Goal: Task Accomplishment & Management: Manage account settings

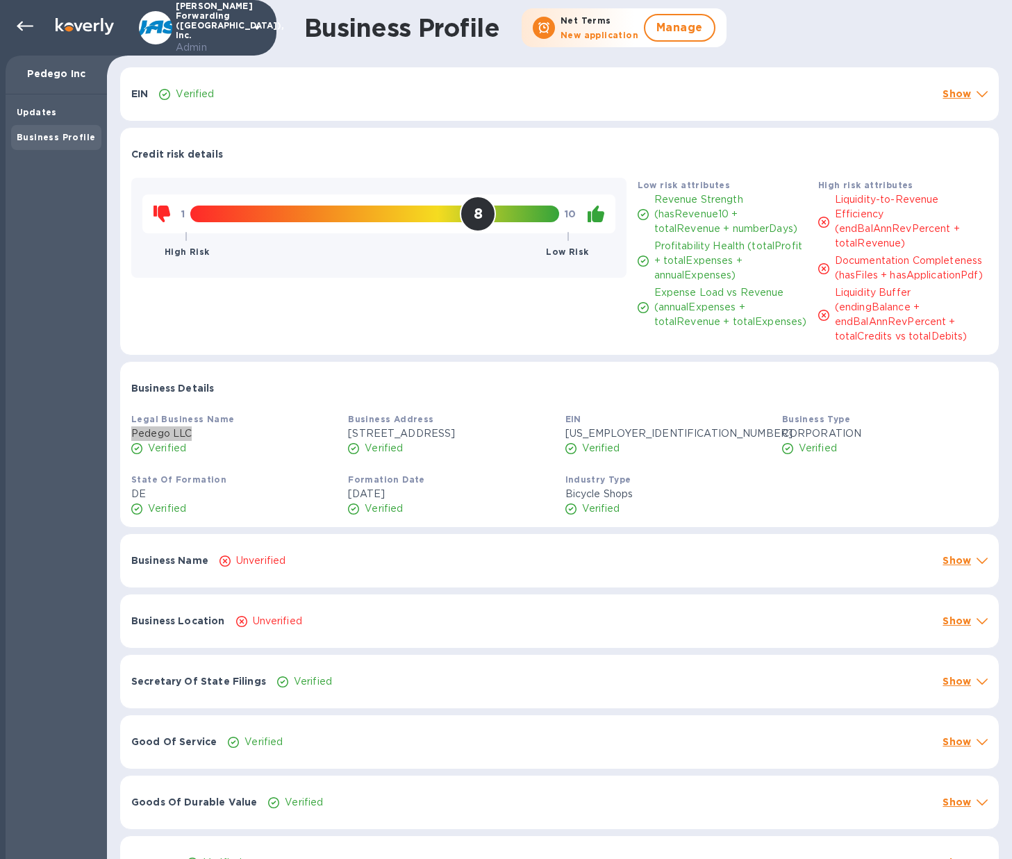
scroll to position [304, 0]
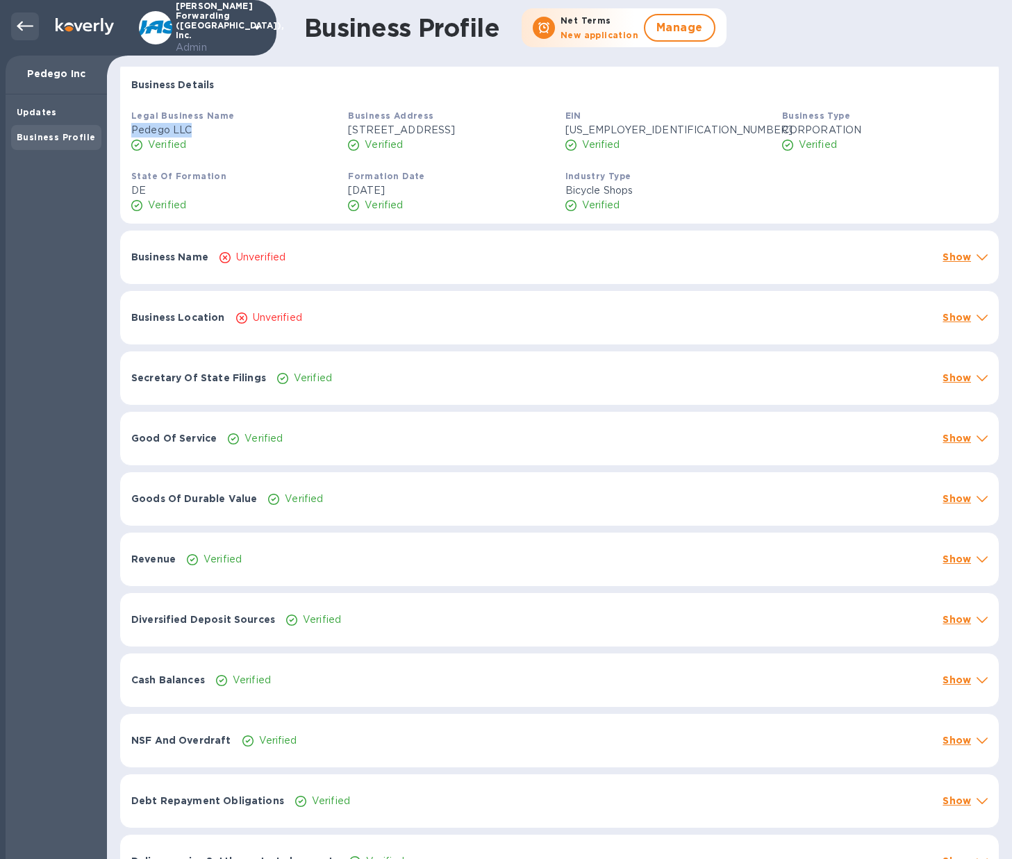
click at [23, 22] on icon at bounding box center [25, 26] width 17 height 17
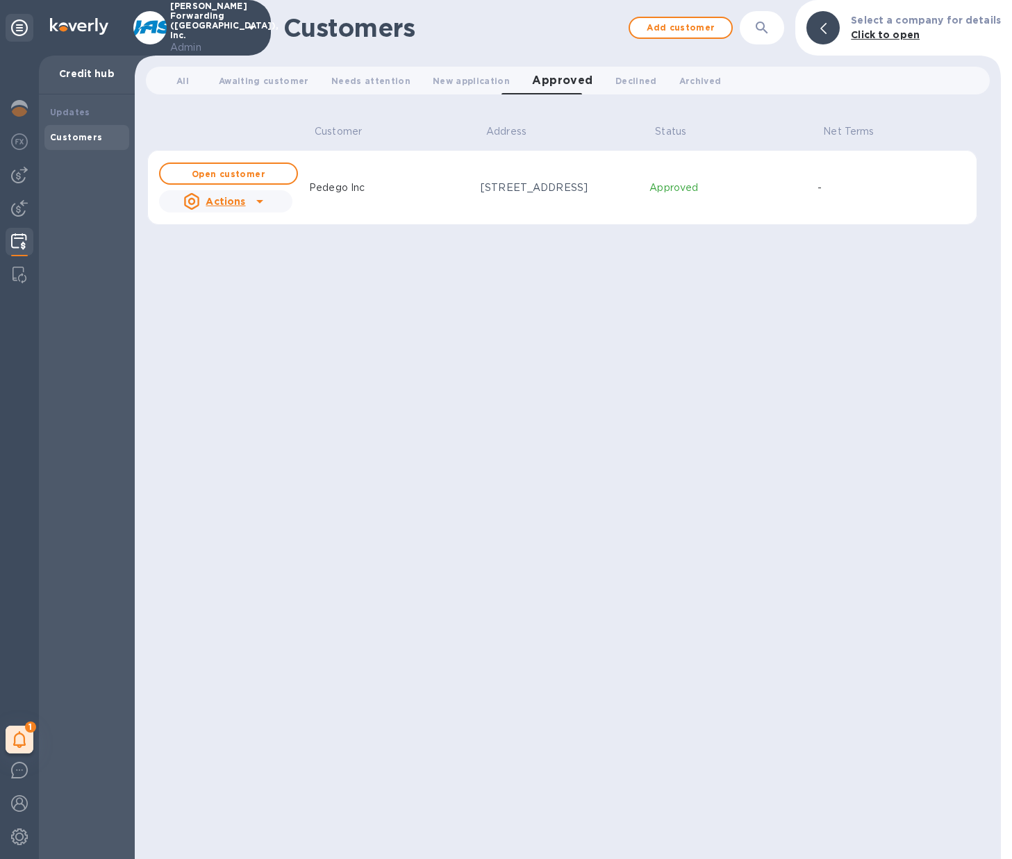
click at [26, 240] on img at bounding box center [19, 241] width 16 height 17
click at [182, 79] on span "All 0" at bounding box center [182, 81] width 13 height 15
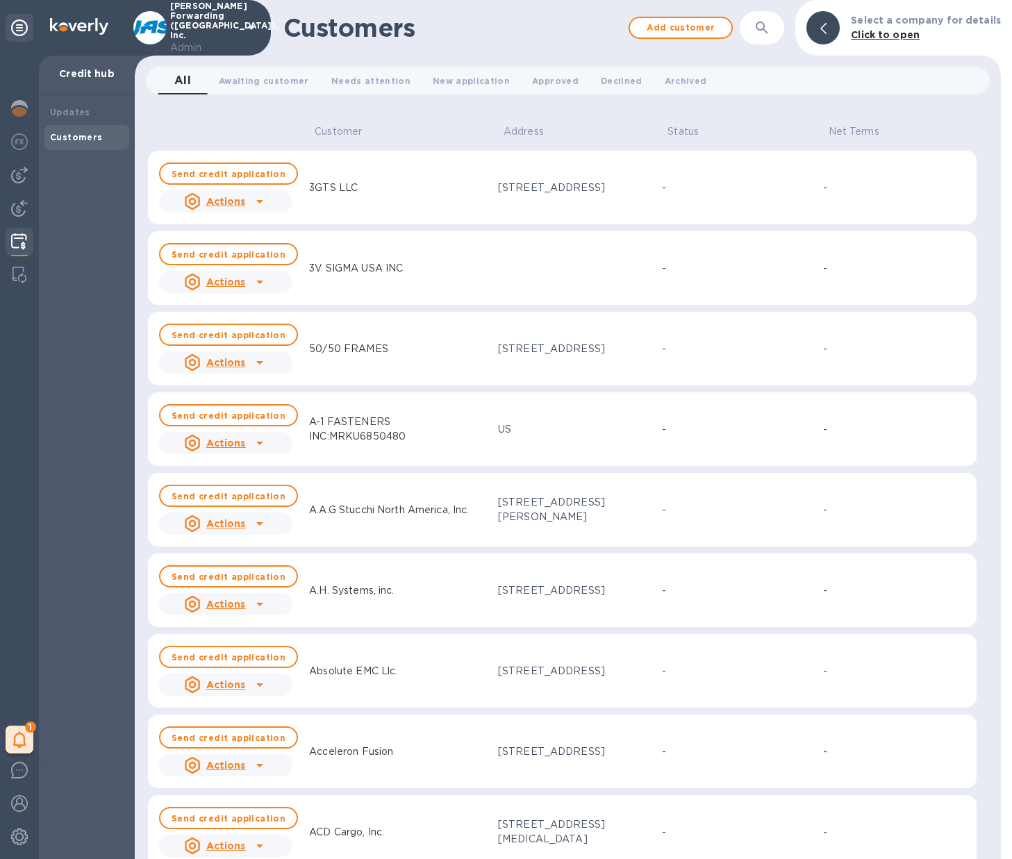
click at [770, 28] on icon "button" at bounding box center [762, 27] width 17 height 17
paste input "Tecnoeka"
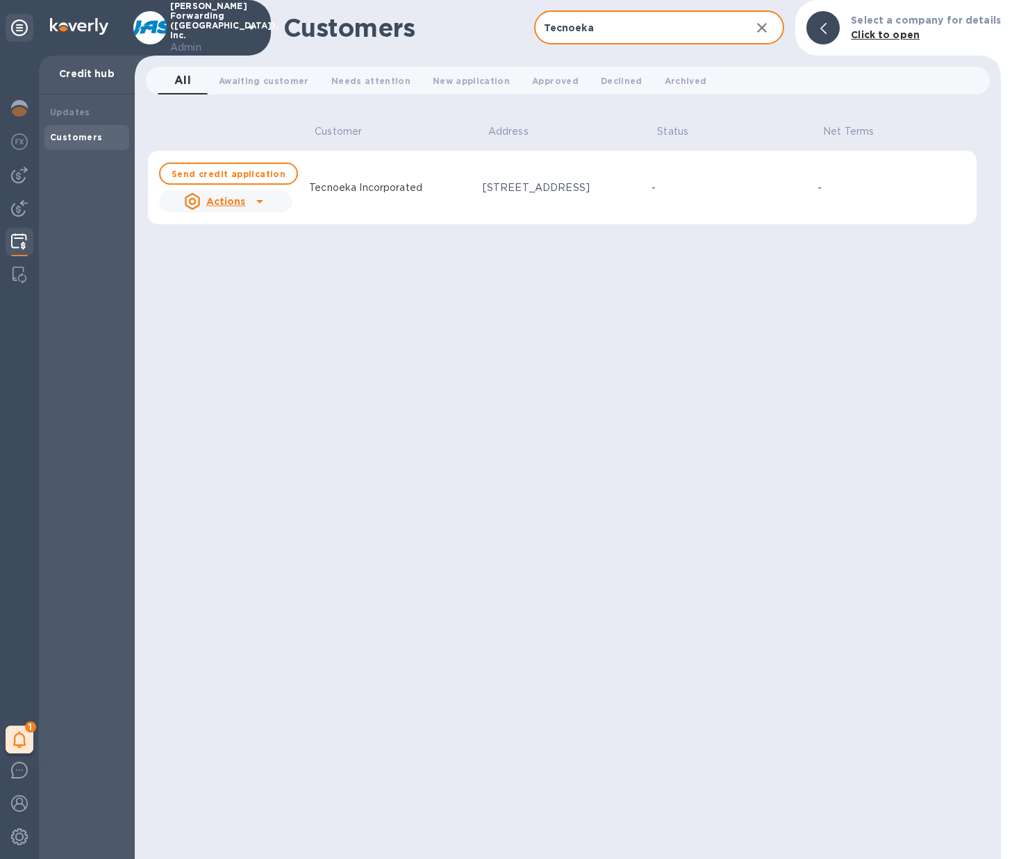
type input "Tecnoeka"
click at [262, 202] on icon at bounding box center [259, 201] width 17 height 17
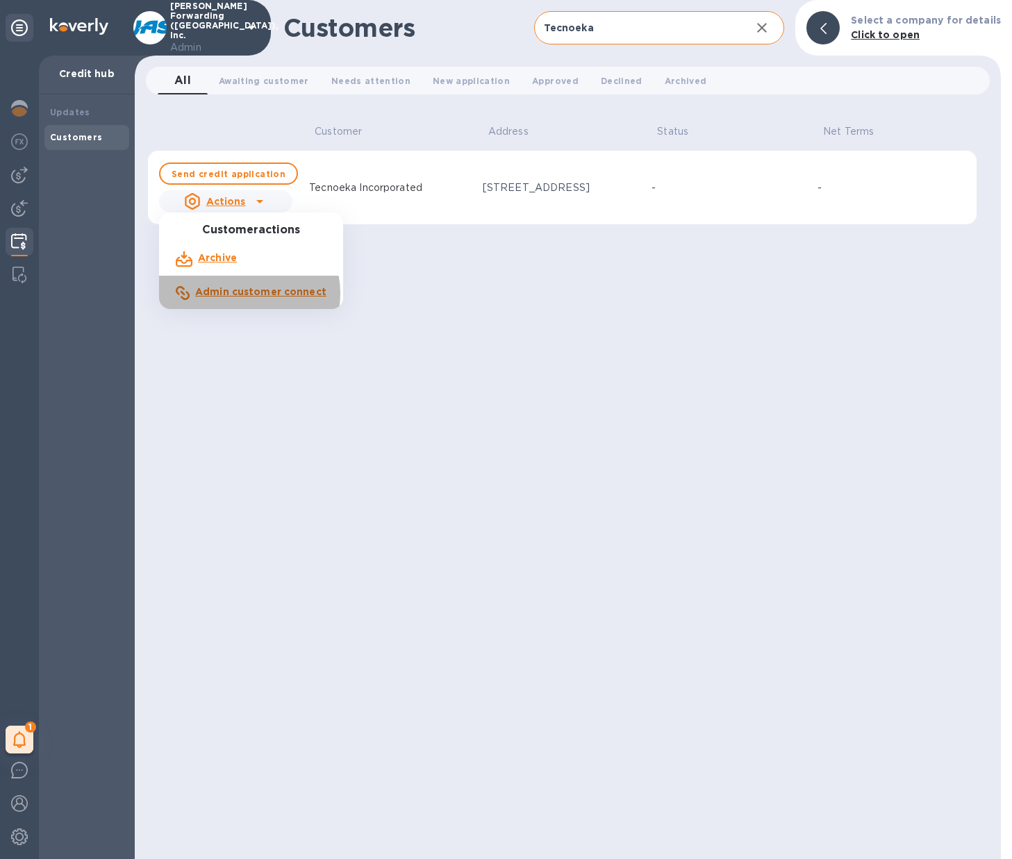
click at [244, 294] on b "Admin customer connect" at bounding box center [260, 291] width 131 height 11
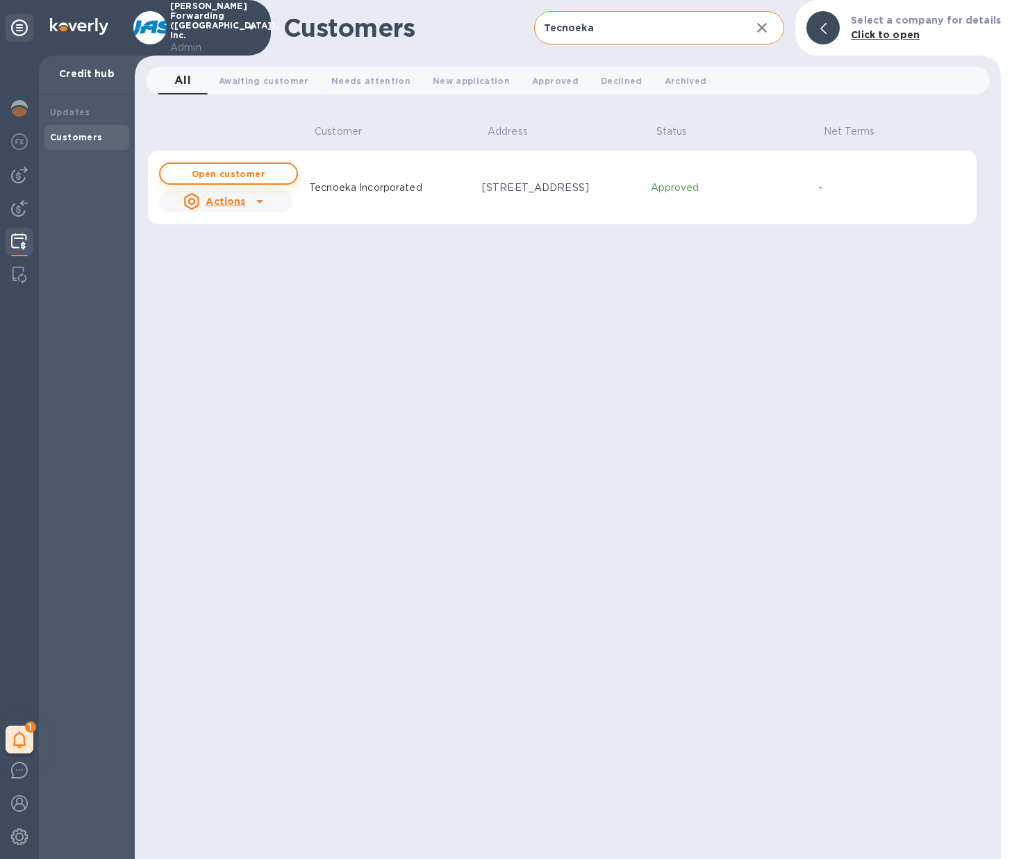
click at [207, 165] on button "Open customer" at bounding box center [228, 174] width 139 height 22
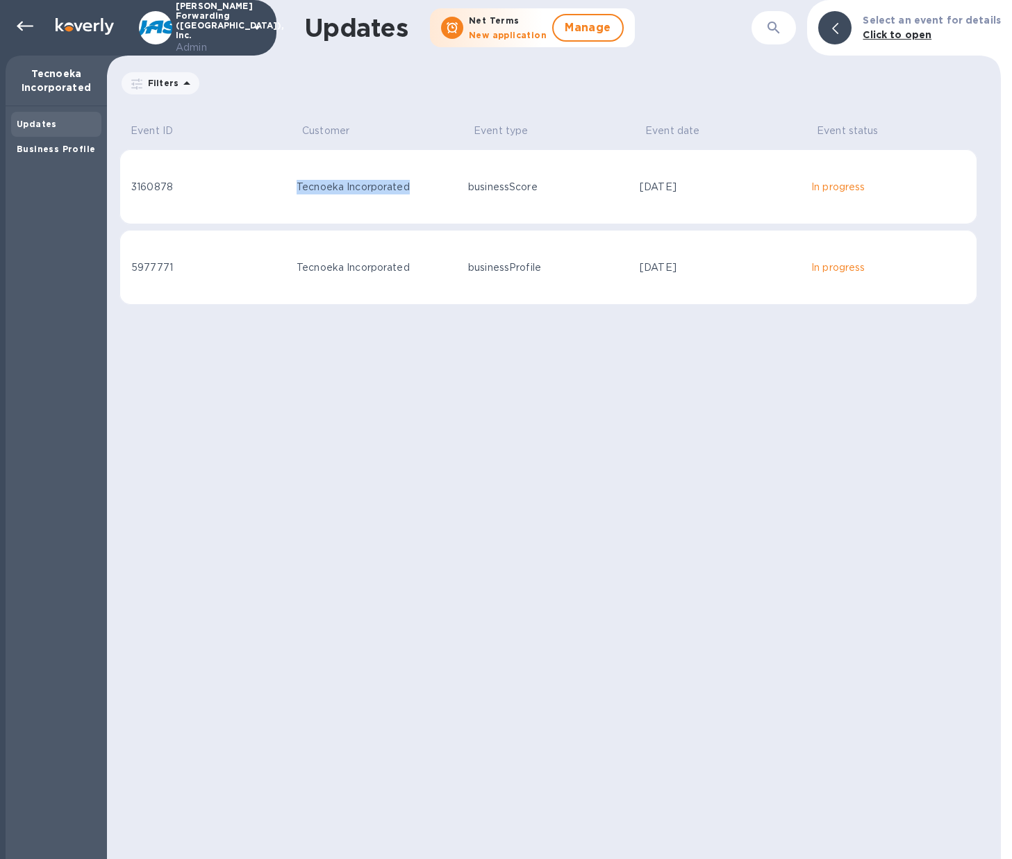
drag, startPoint x: 298, startPoint y: 187, endPoint x: 417, endPoint y: 194, distance: 119.7
click at [417, 194] on td "Tecnoeka Incorporated" at bounding box center [377, 186] width 172 height 75
copy div "Tecnoeka Incorporated"
click at [19, 35] on div at bounding box center [25, 27] width 28 height 28
click at [31, 28] on icon at bounding box center [25, 26] width 17 height 17
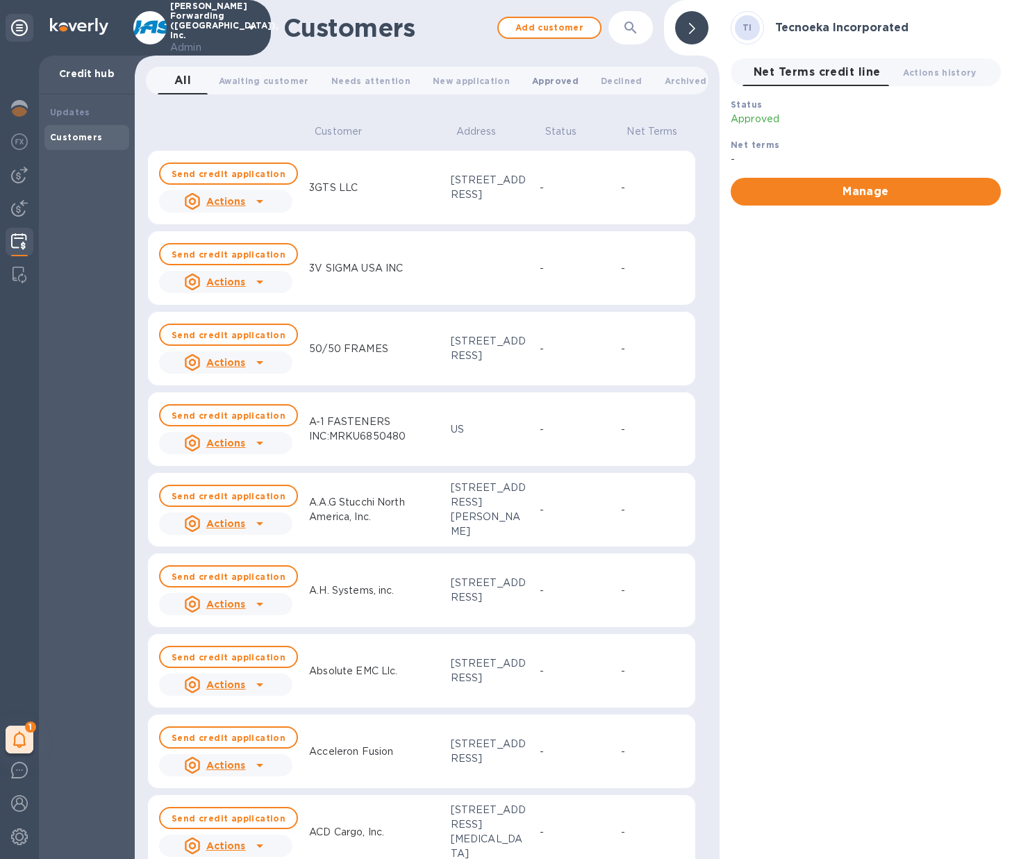
click at [545, 85] on span "Approved 0" at bounding box center [555, 81] width 47 height 15
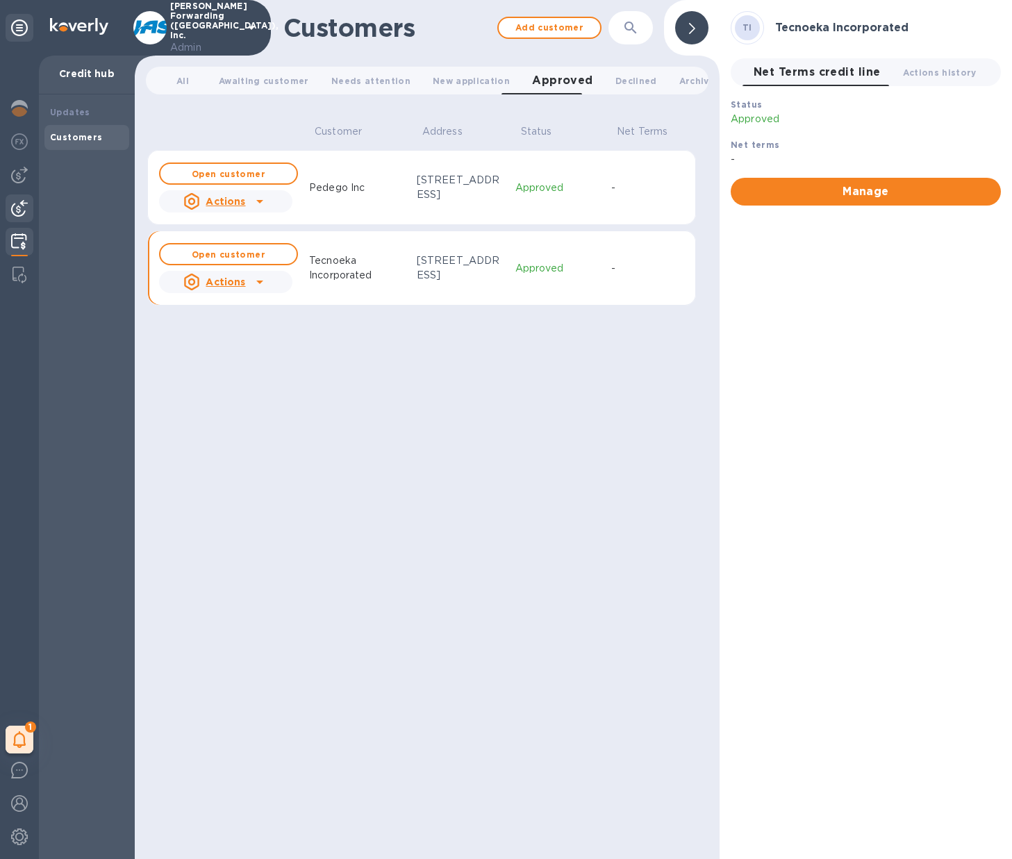
click at [17, 203] on img at bounding box center [19, 208] width 17 height 17
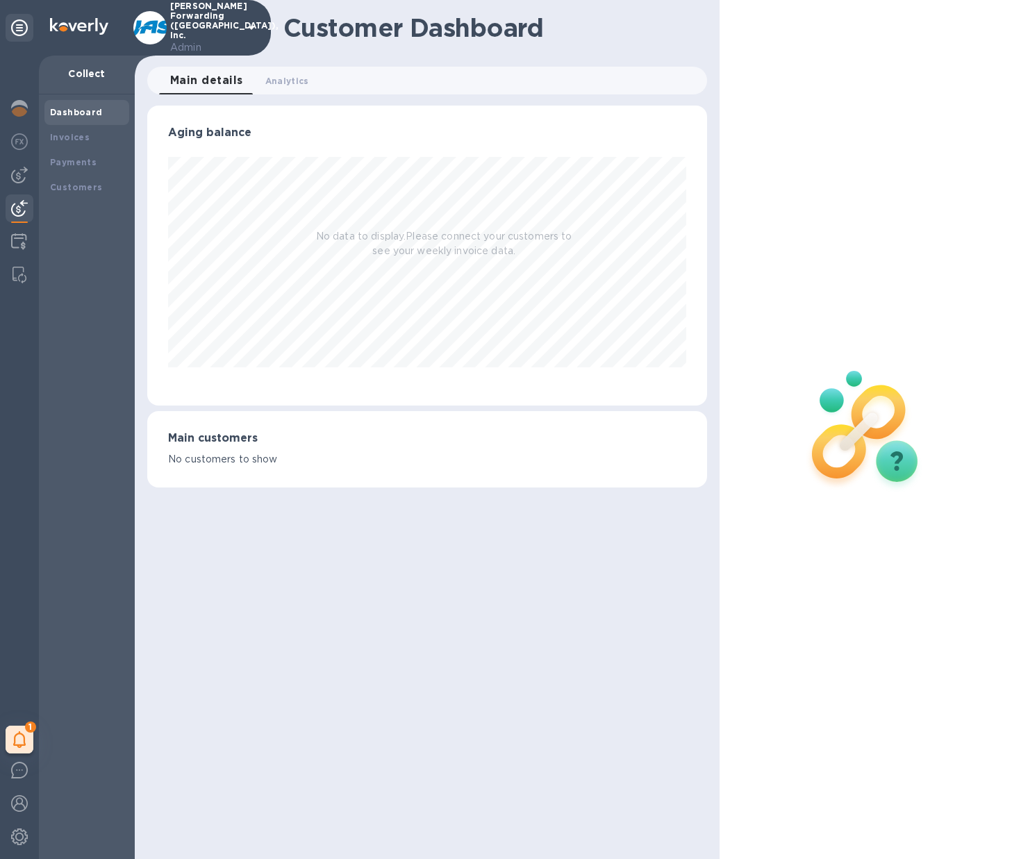
scroll to position [300, 560]
click at [88, 161] on b "Payments" at bounding box center [73, 162] width 47 height 10
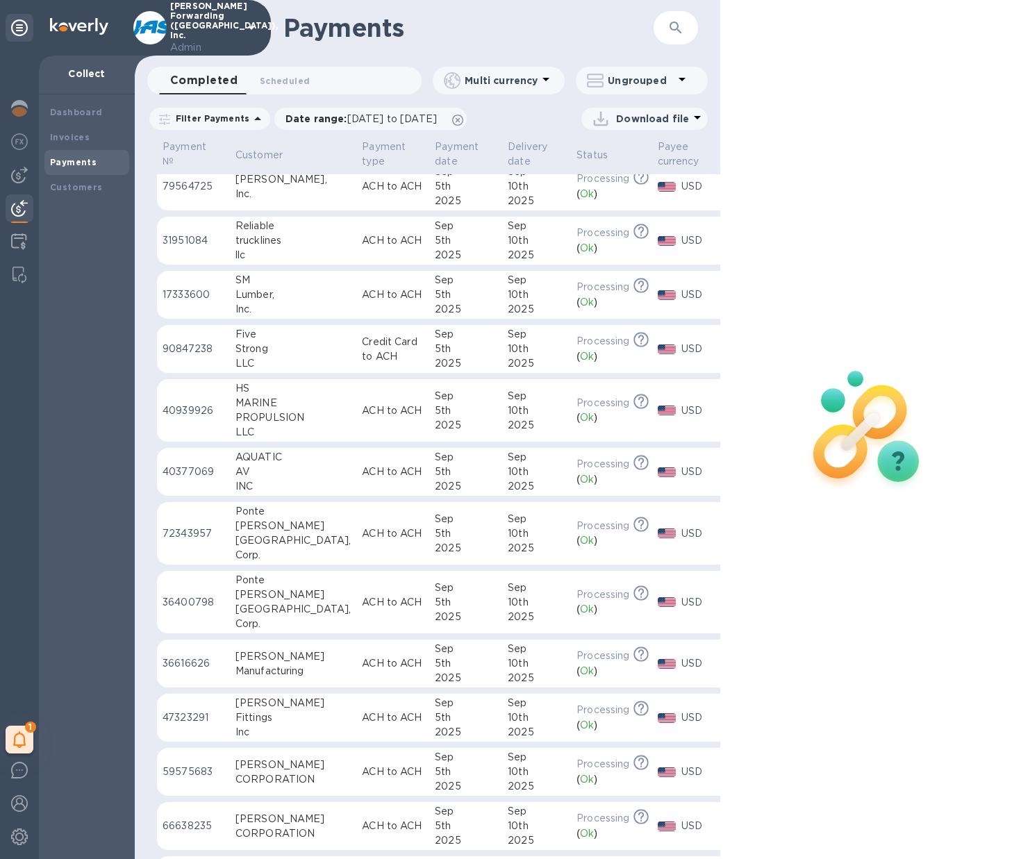
scroll to position [667, 0]
click at [20, 235] on img at bounding box center [19, 241] width 16 height 17
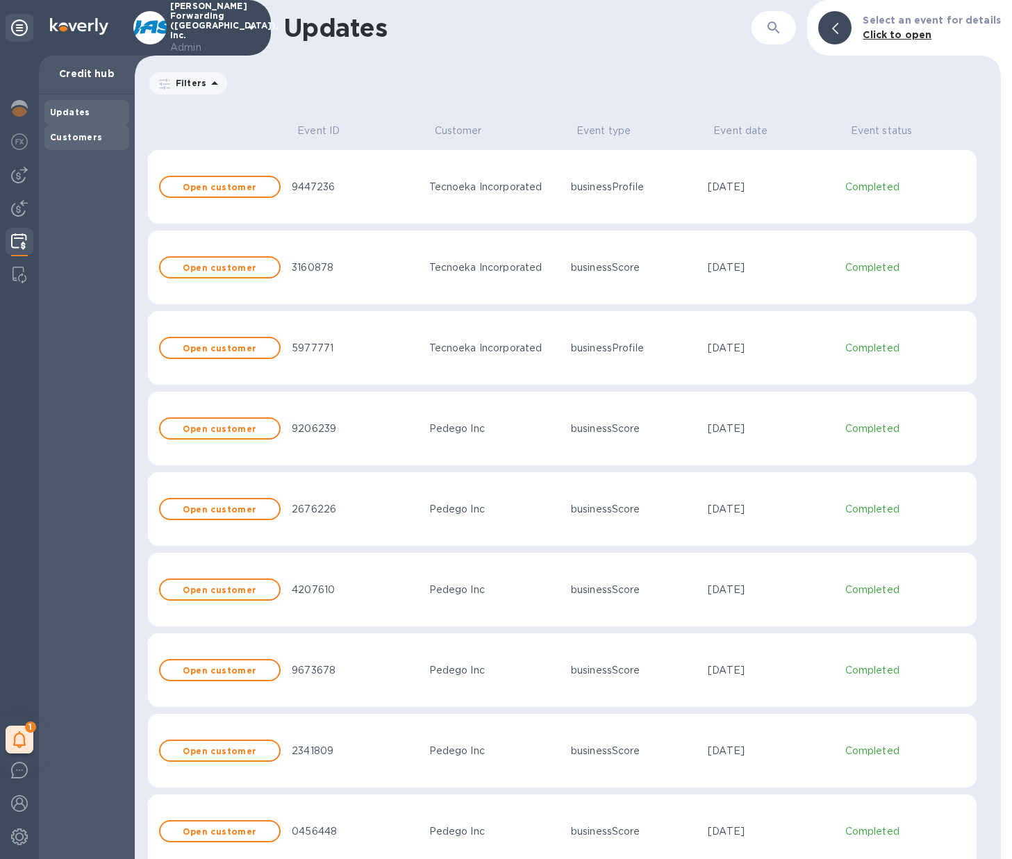
click at [68, 142] on div "Customers" at bounding box center [87, 138] width 74 height 14
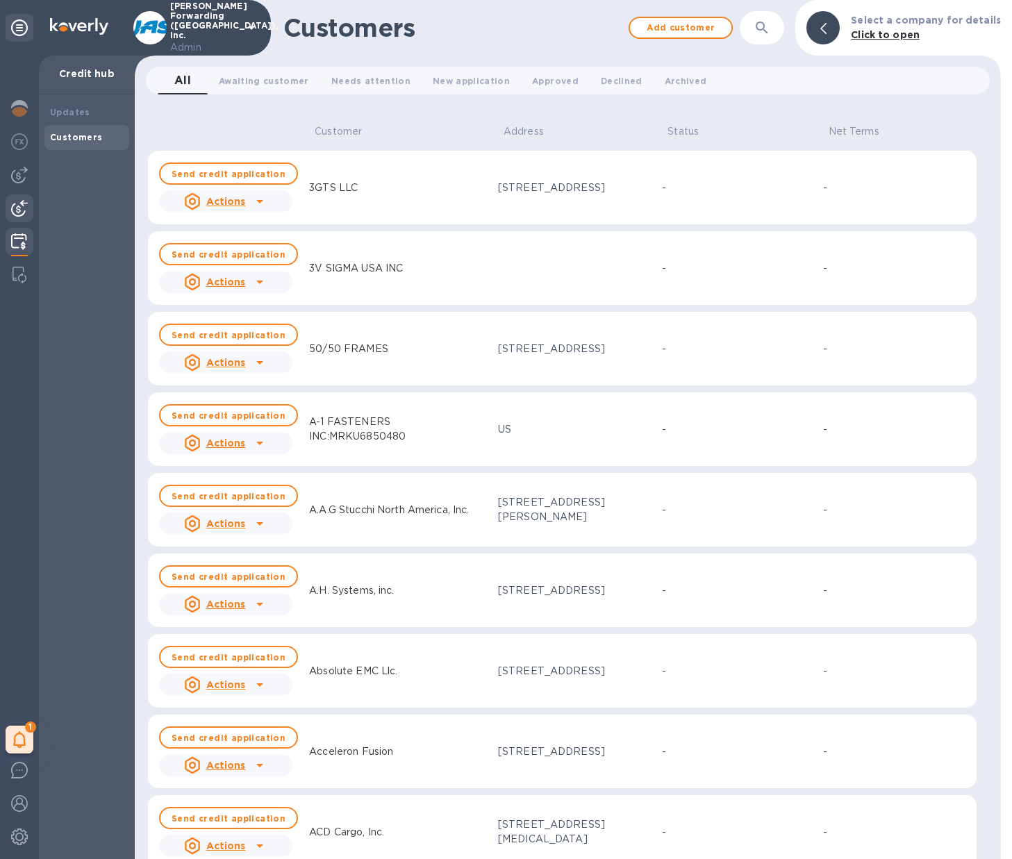
click at [19, 211] on img at bounding box center [19, 208] width 17 height 17
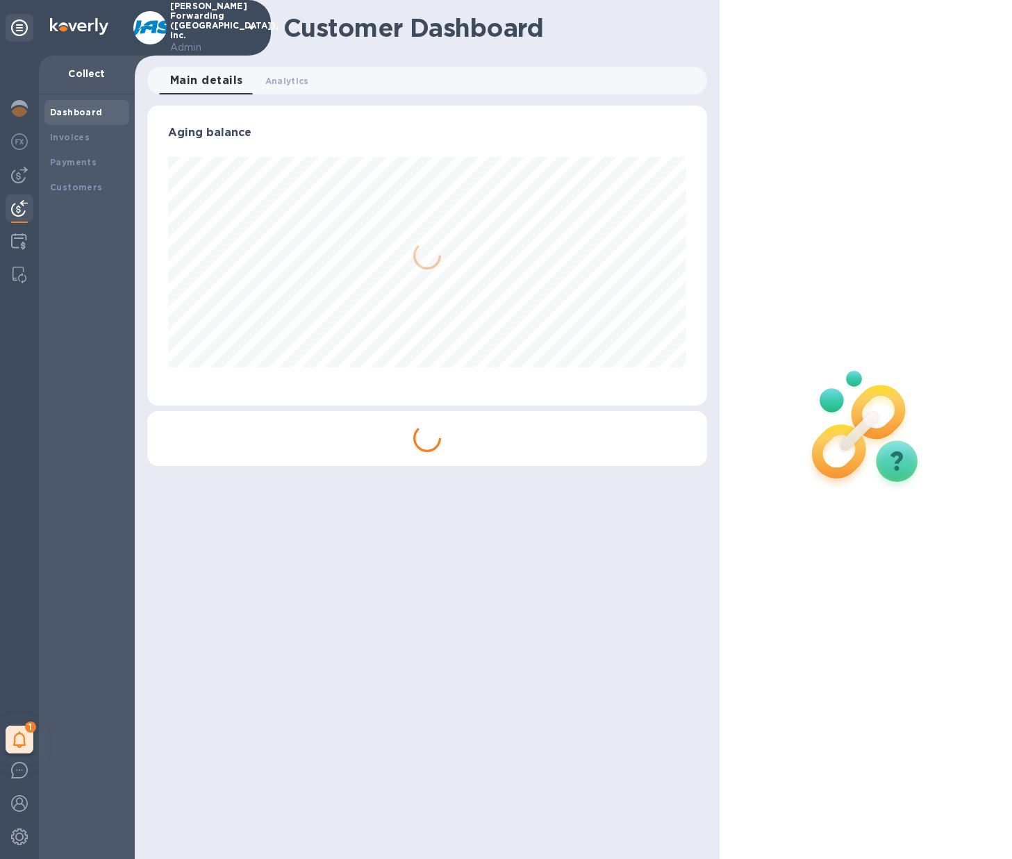
scroll to position [300, 560]
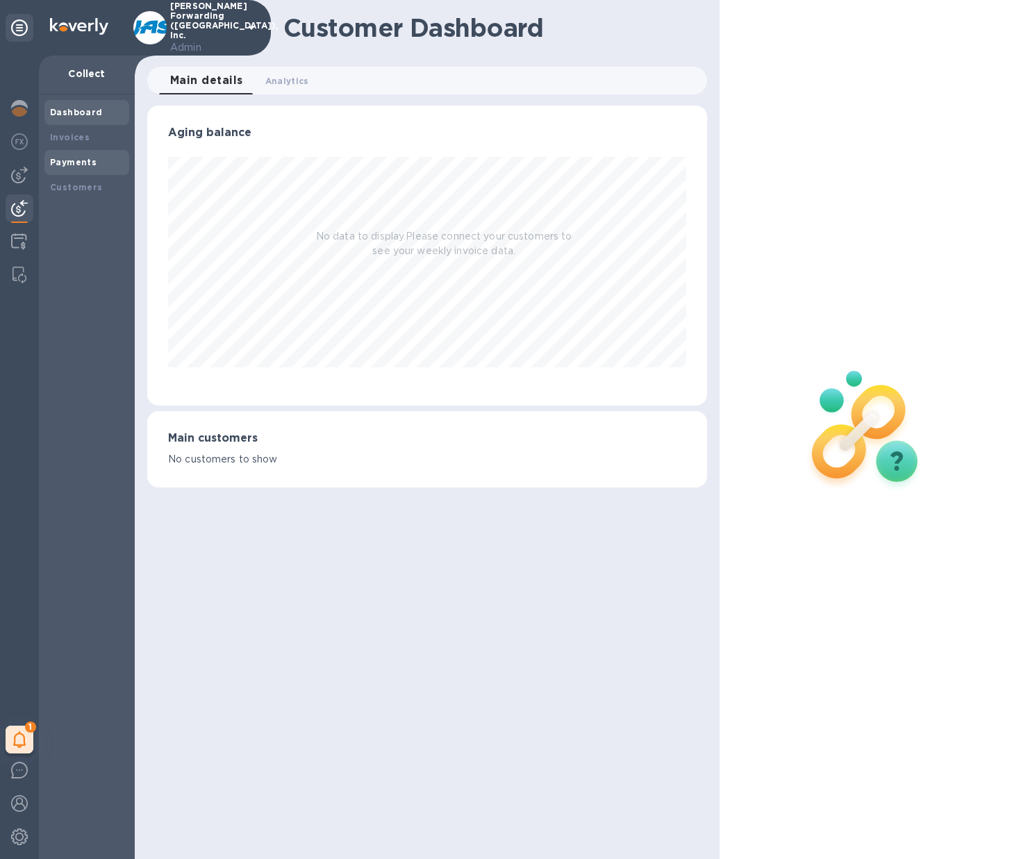
click at [67, 159] on b "Payments" at bounding box center [73, 162] width 47 height 10
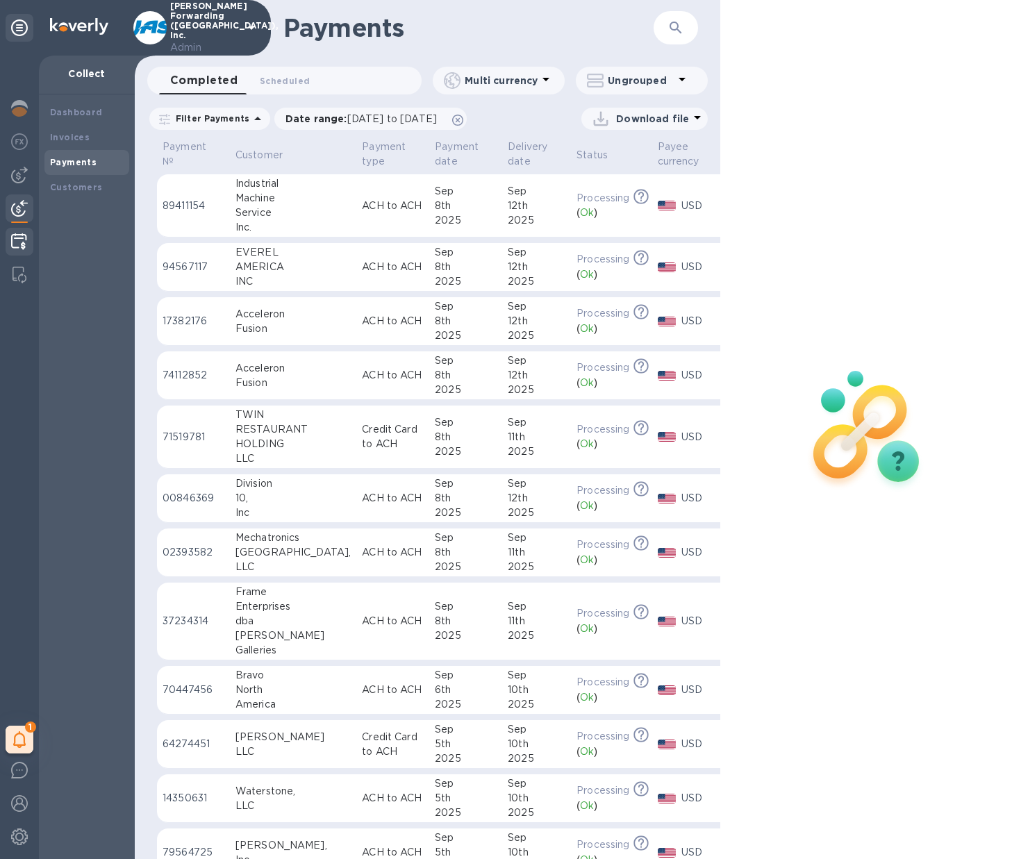
click at [19, 238] on img at bounding box center [19, 241] width 16 height 17
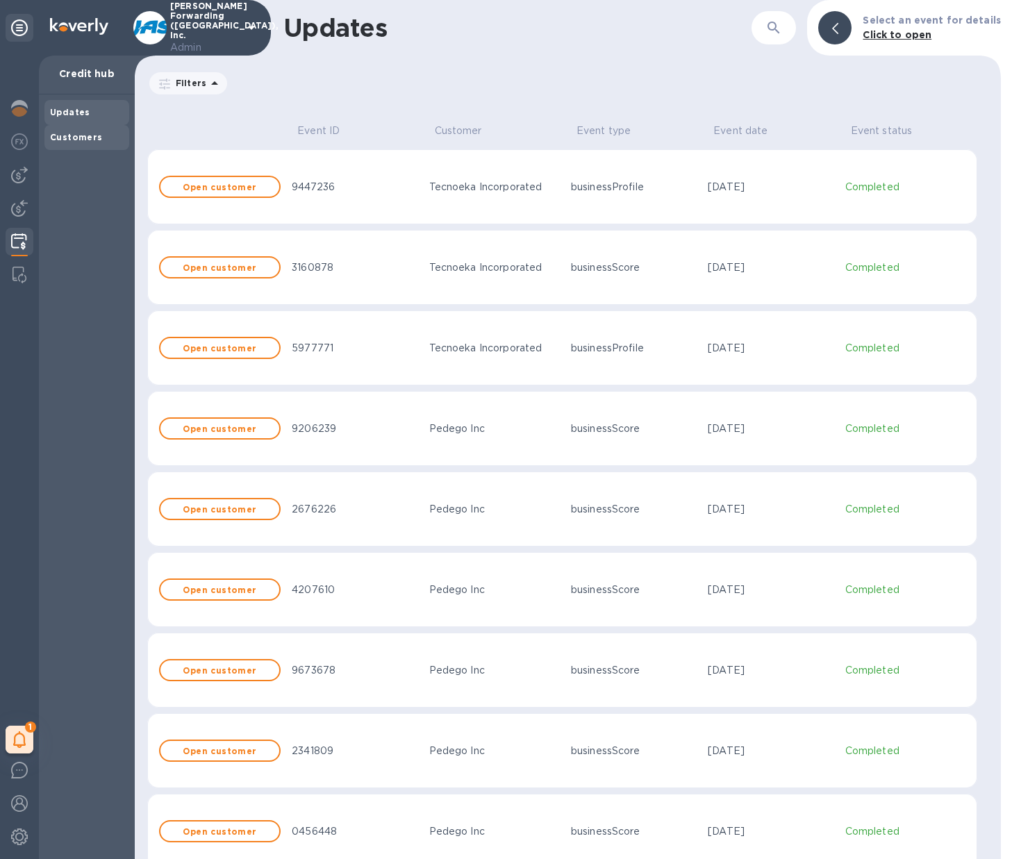
click at [88, 132] on b "Customers" at bounding box center [76, 137] width 53 height 10
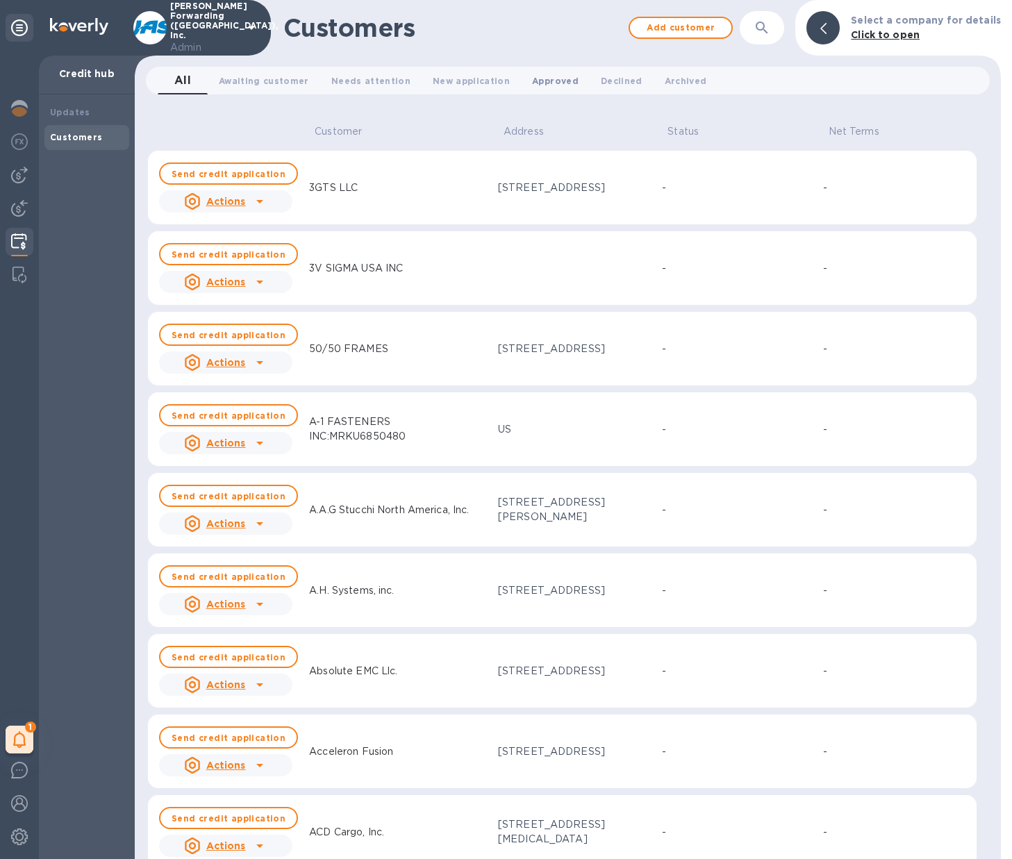
click at [532, 88] on span "Approved 0" at bounding box center [555, 81] width 47 height 15
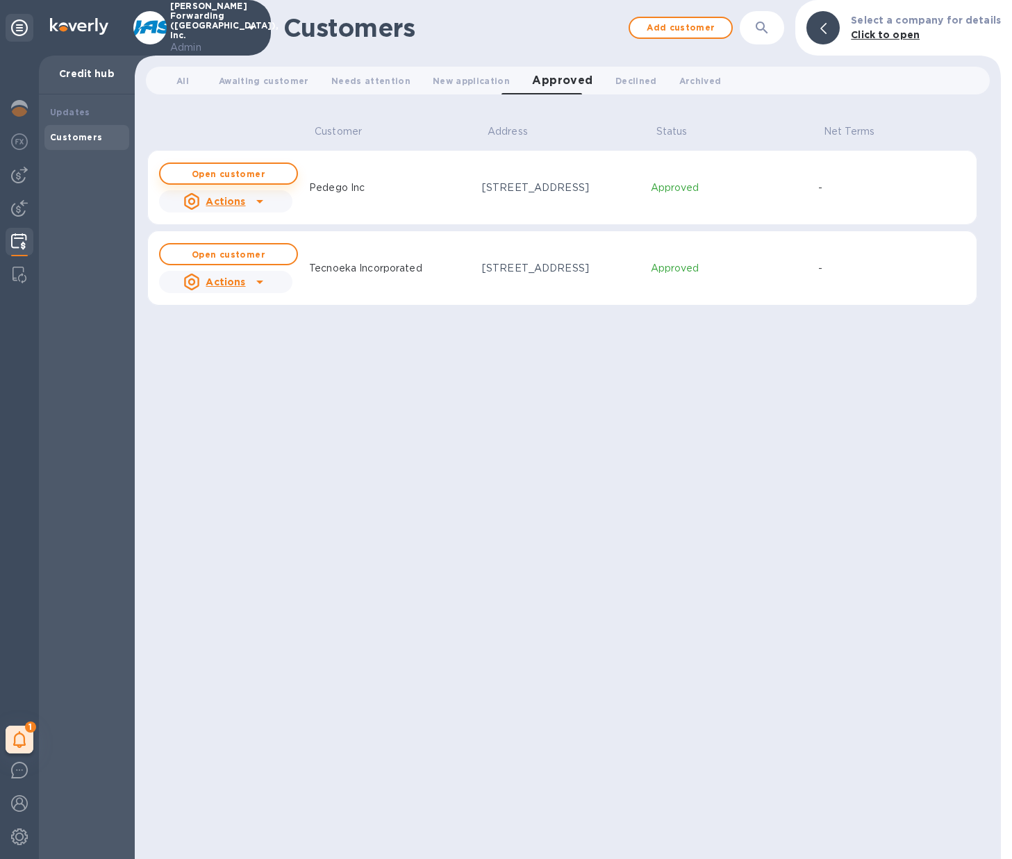
click at [232, 169] on b "Open customer" at bounding box center [229, 174] width 74 height 10
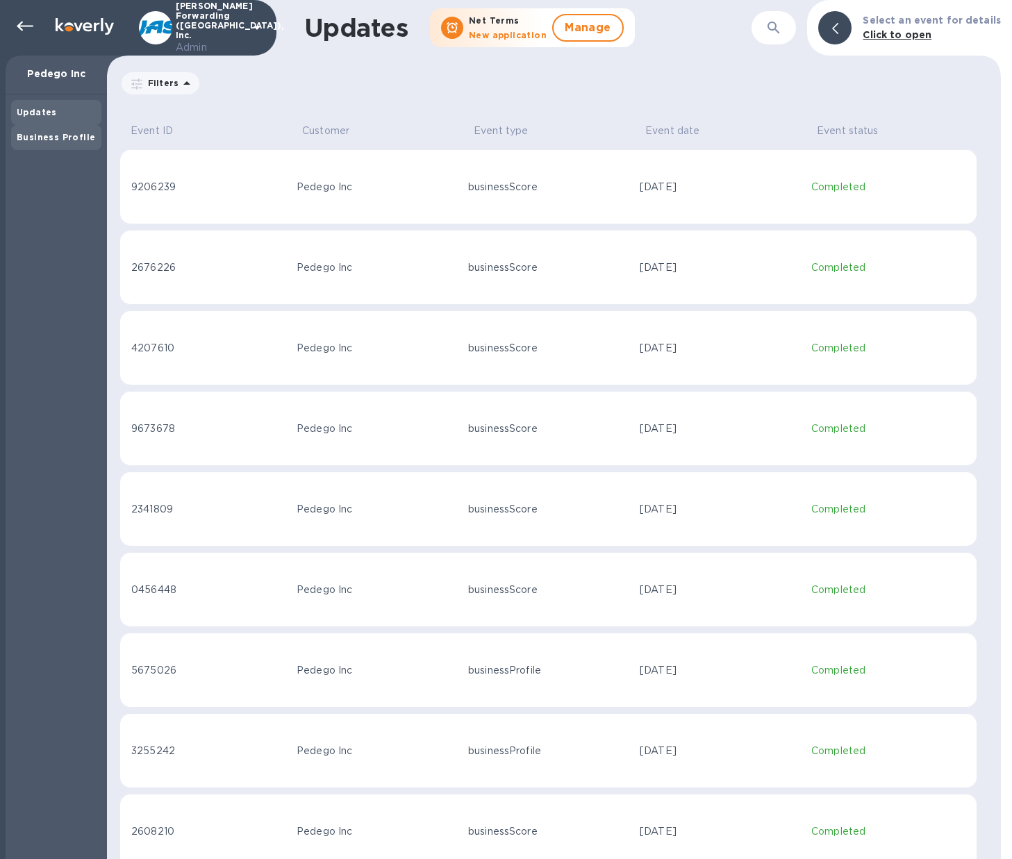
click at [48, 134] on b "Business Profile" at bounding box center [56, 137] width 78 height 10
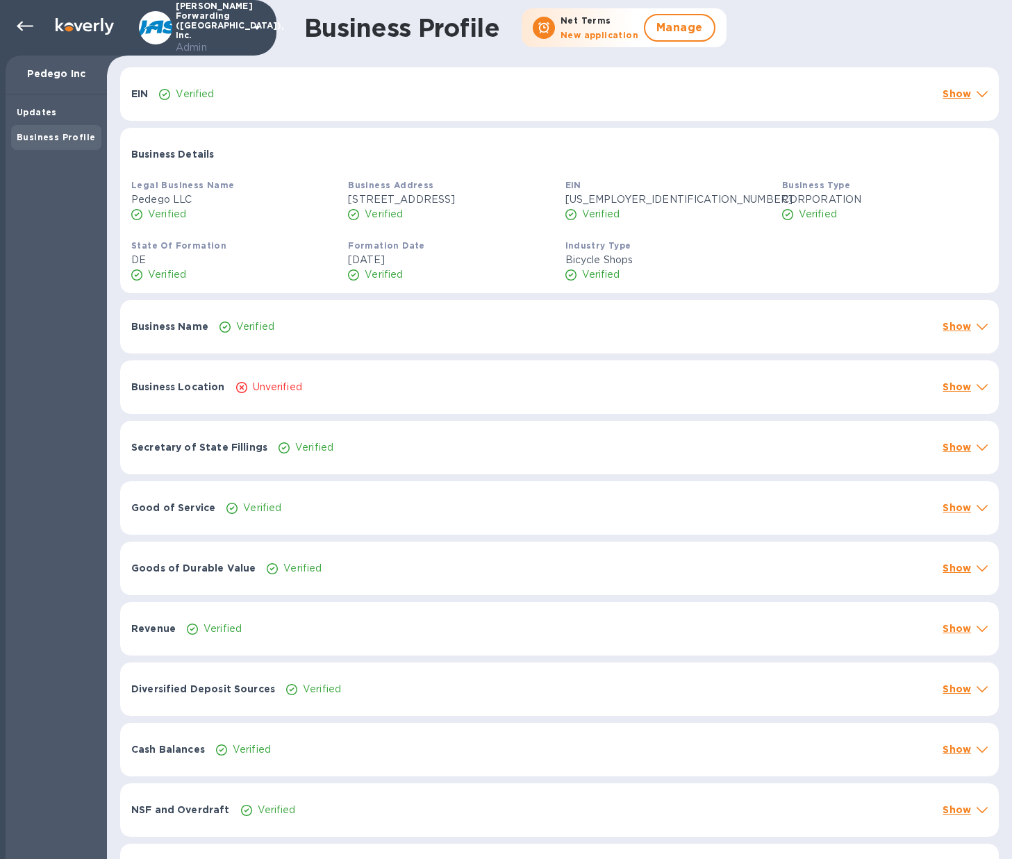
click at [983, 348] on div "Business Name Verified Show" at bounding box center [559, 326] width 879 height 53
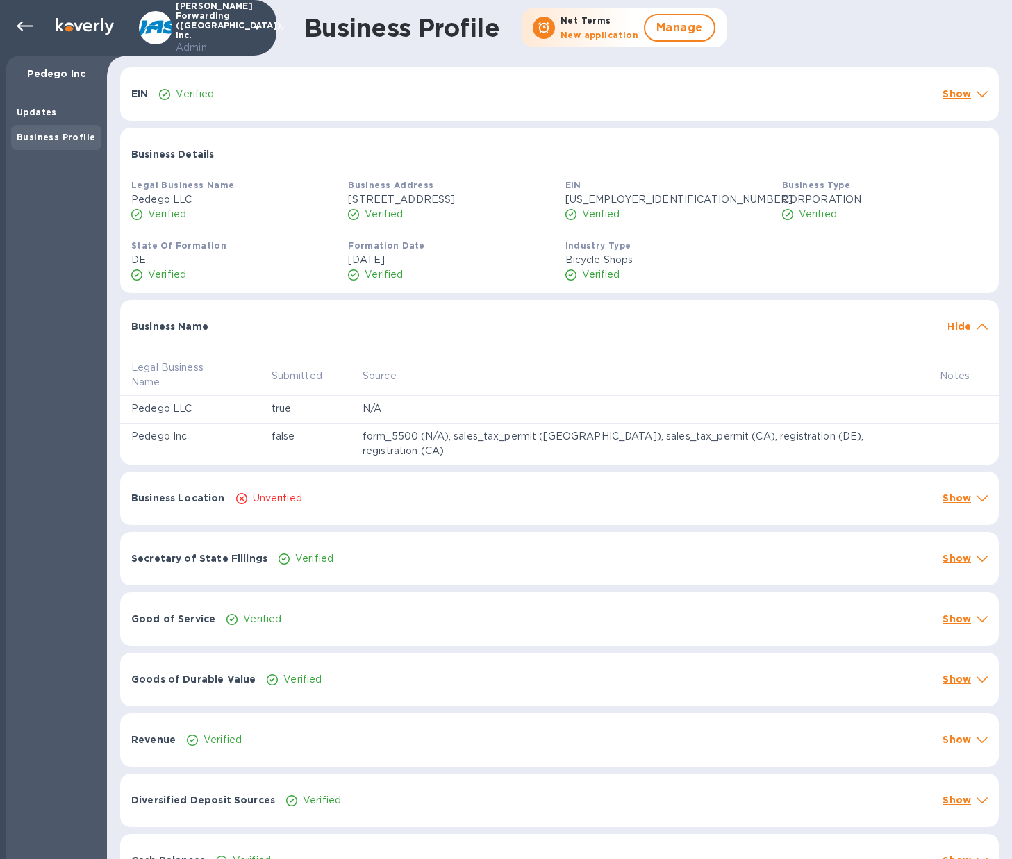
click at [963, 491] on p "Show" at bounding box center [957, 498] width 28 height 14
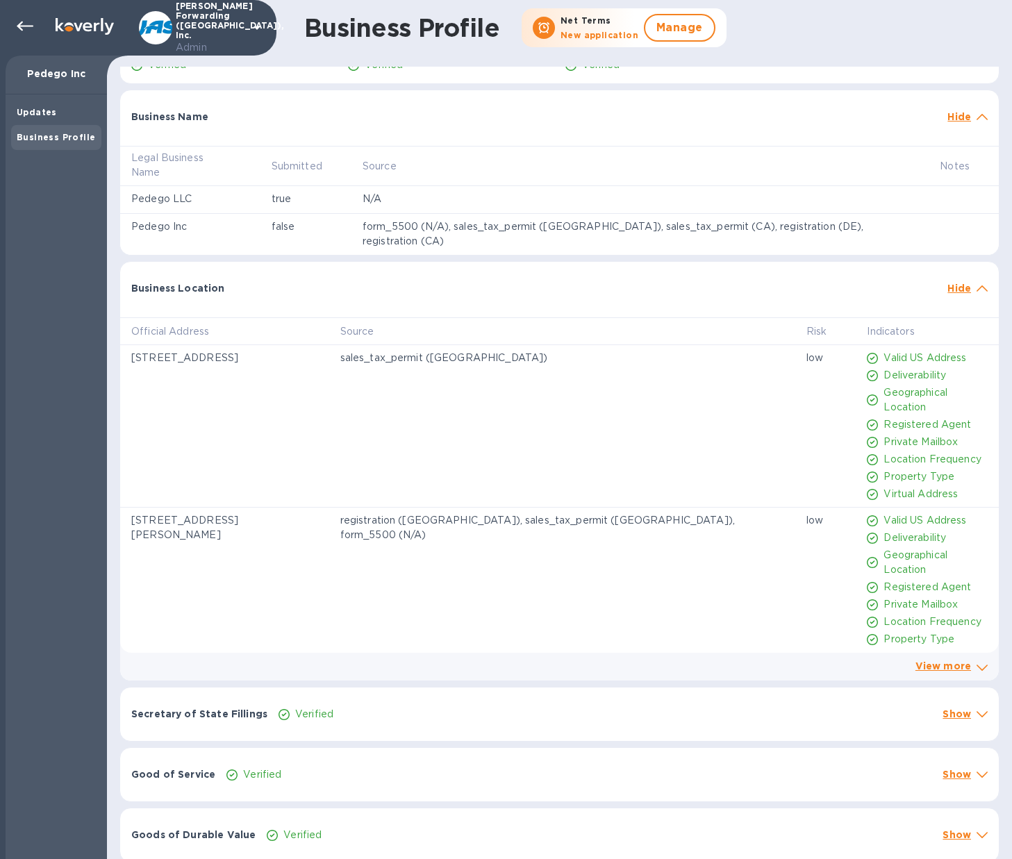
scroll to position [288, 0]
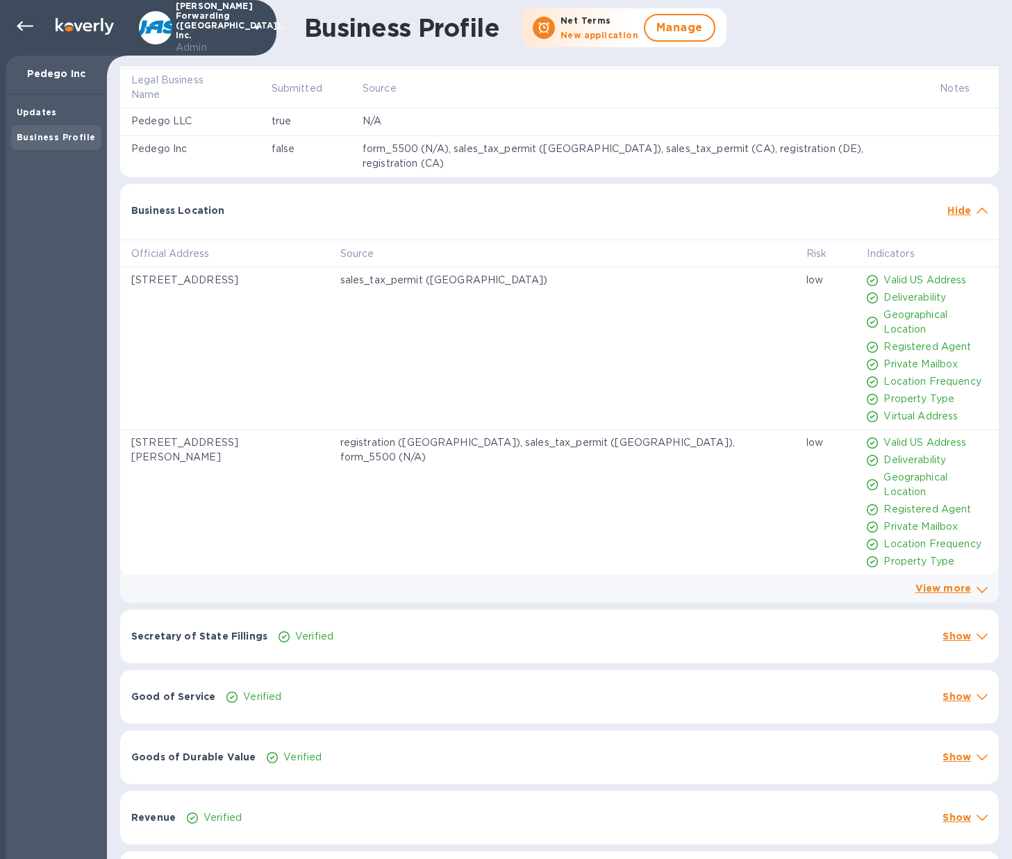
click at [977, 208] on icon at bounding box center [982, 211] width 11 height 6
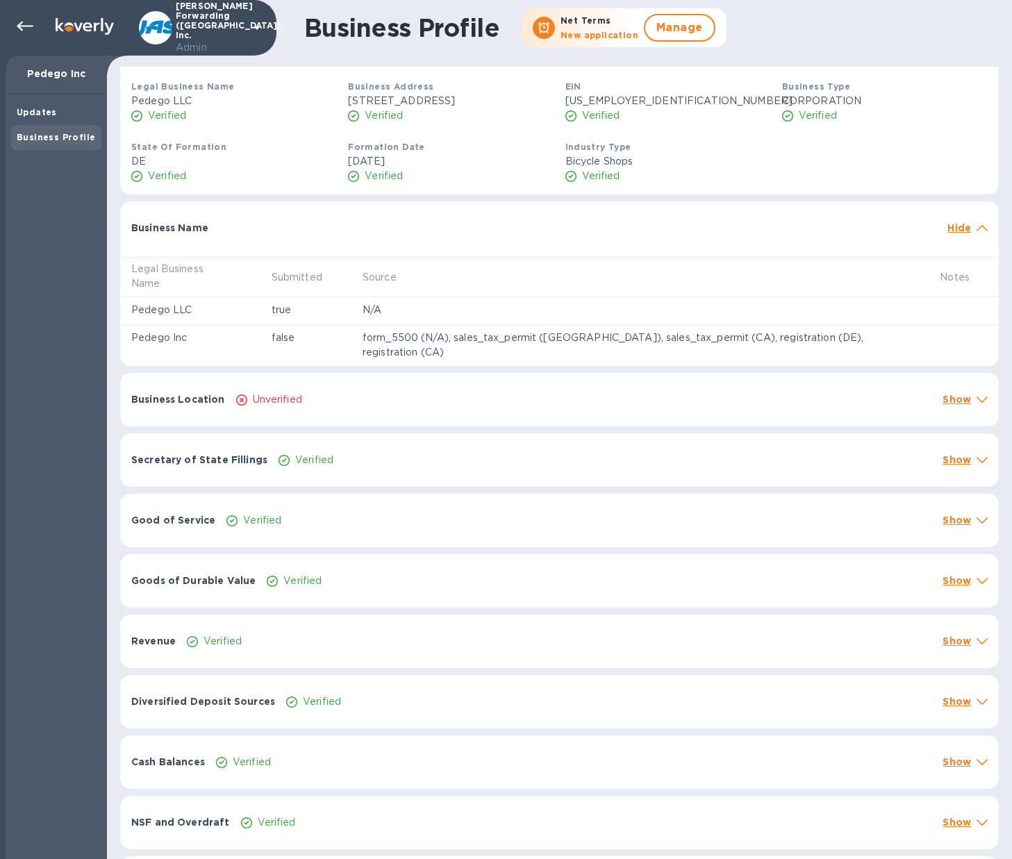
scroll to position [0, 0]
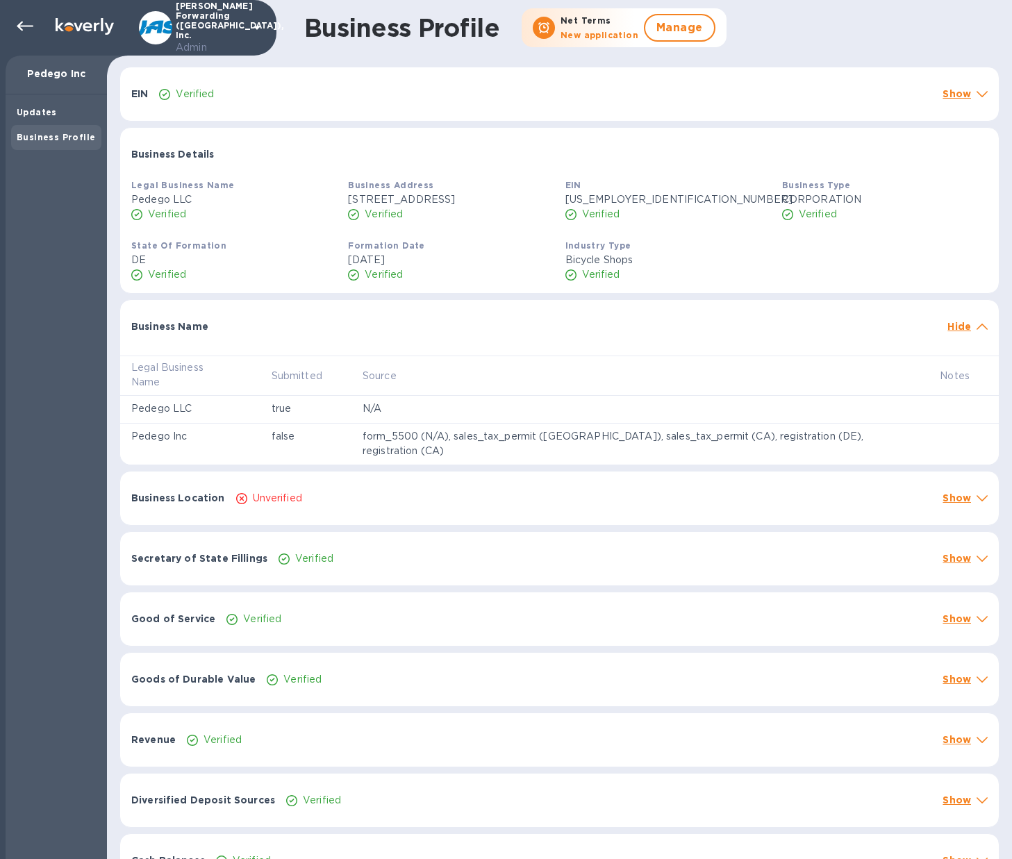
click at [978, 330] on icon at bounding box center [982, 327] width 11 height 6
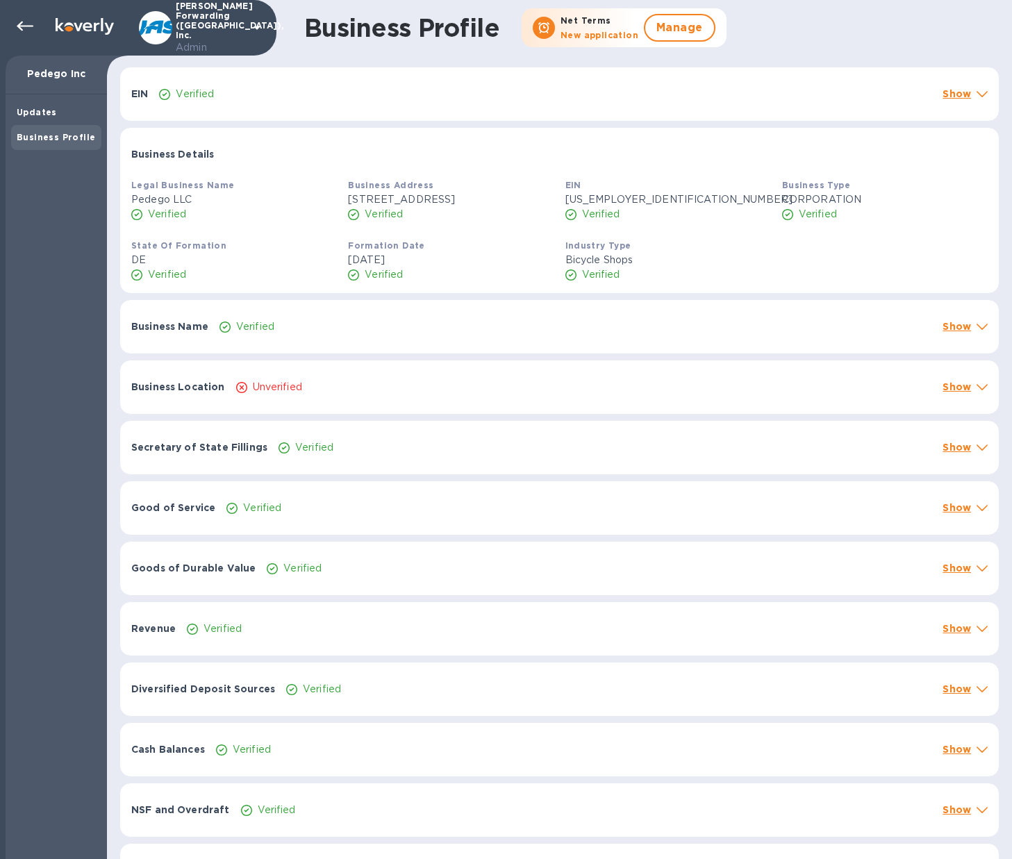
click at [977, 451] on icon at bounding box center [982, 448] width 11 height 6
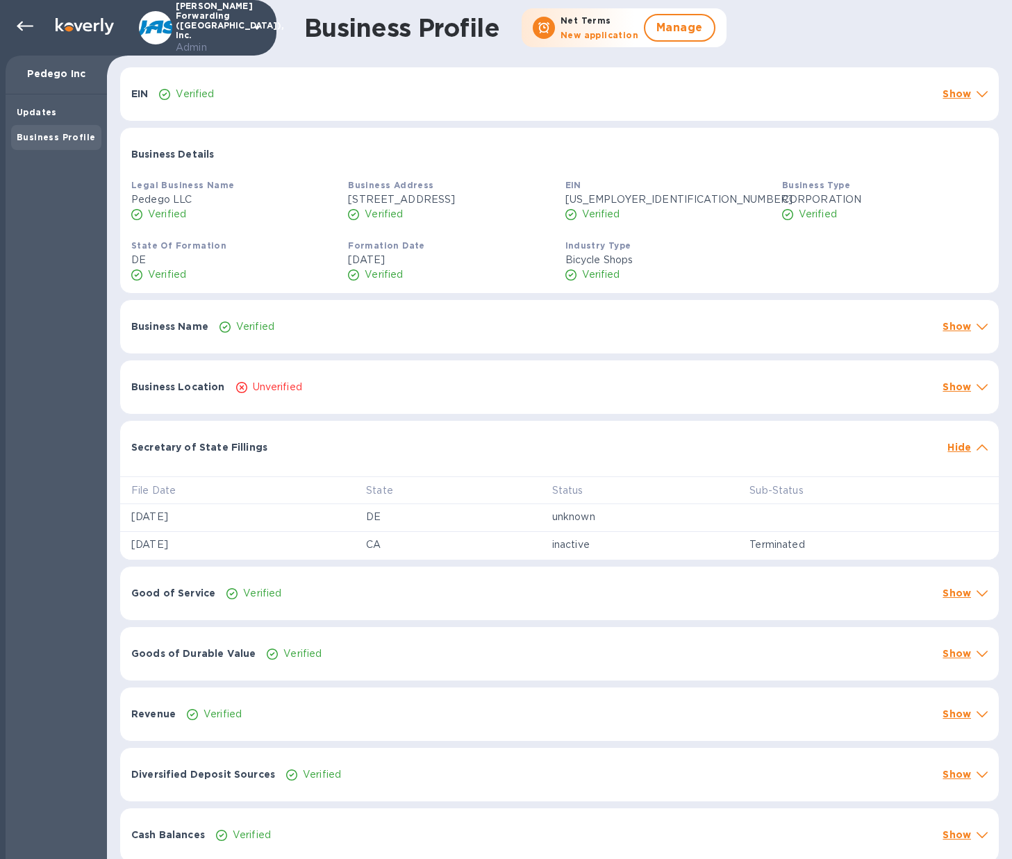
click at [977, 451] on icon at bounding box center [982, 448] width 11 height 6
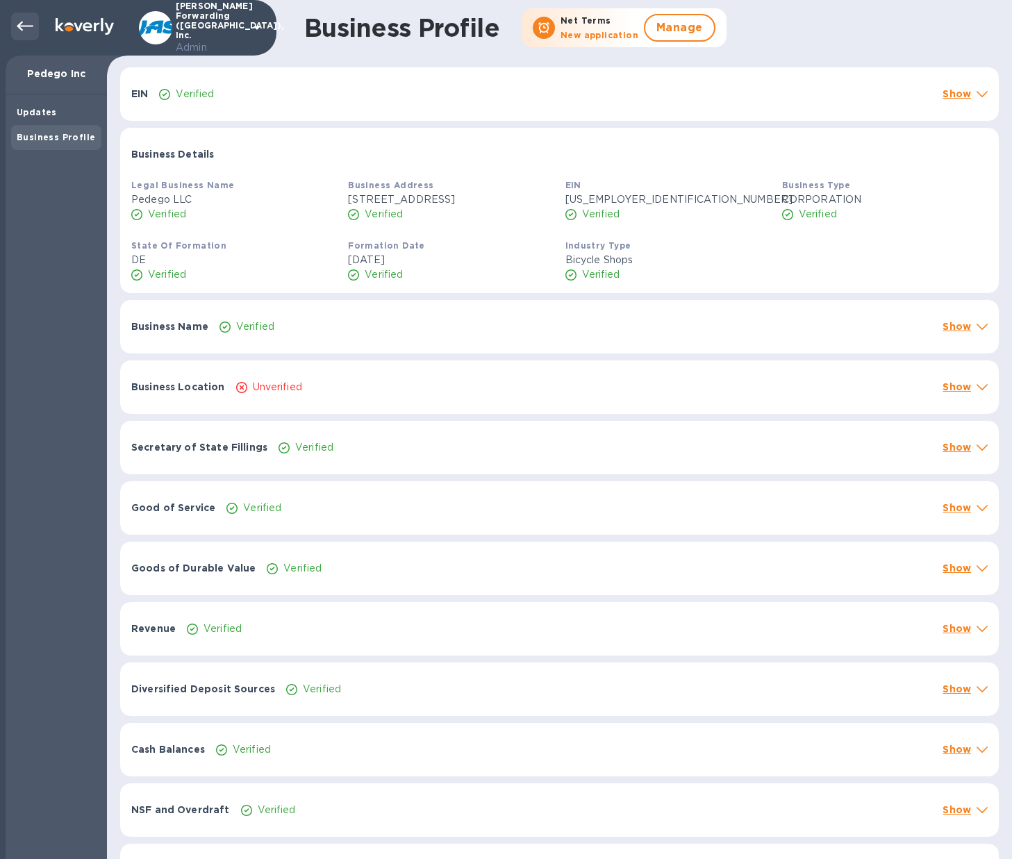
click at [24, 25] on icon at bounding box center [25, 27] width 17 height 10
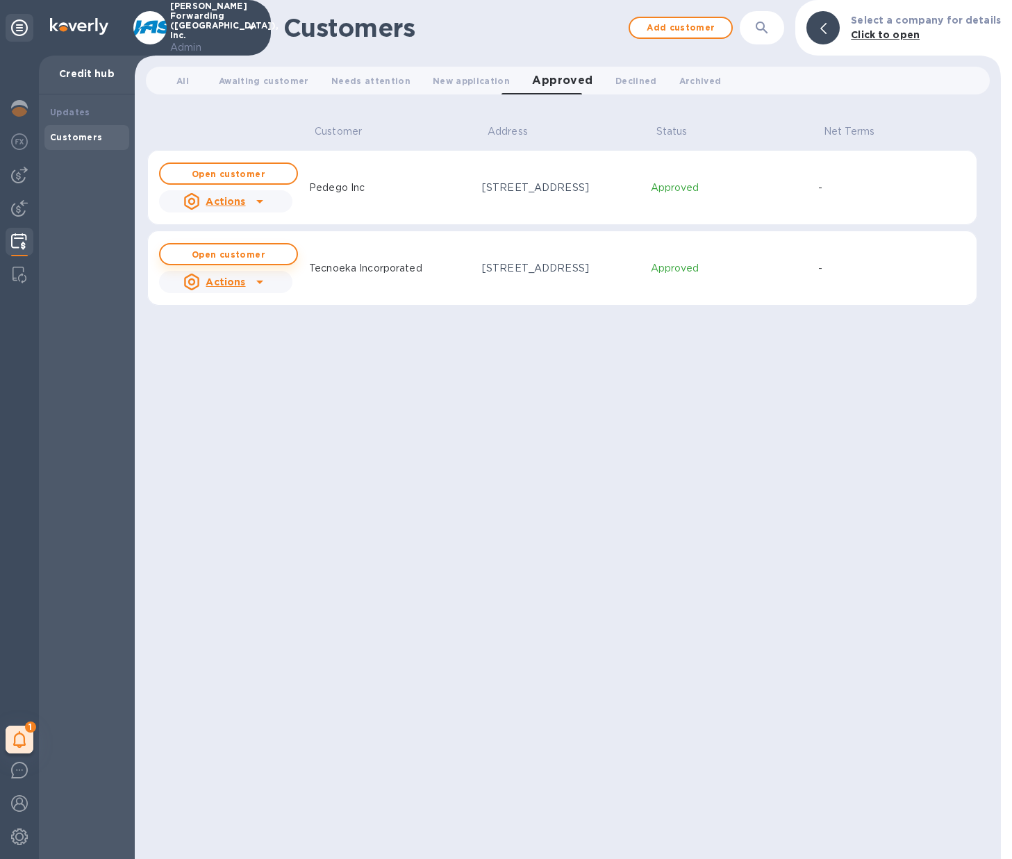
click at [231, 256] on b "Open customer" at bounding box center [229, 254] width 74 height 10
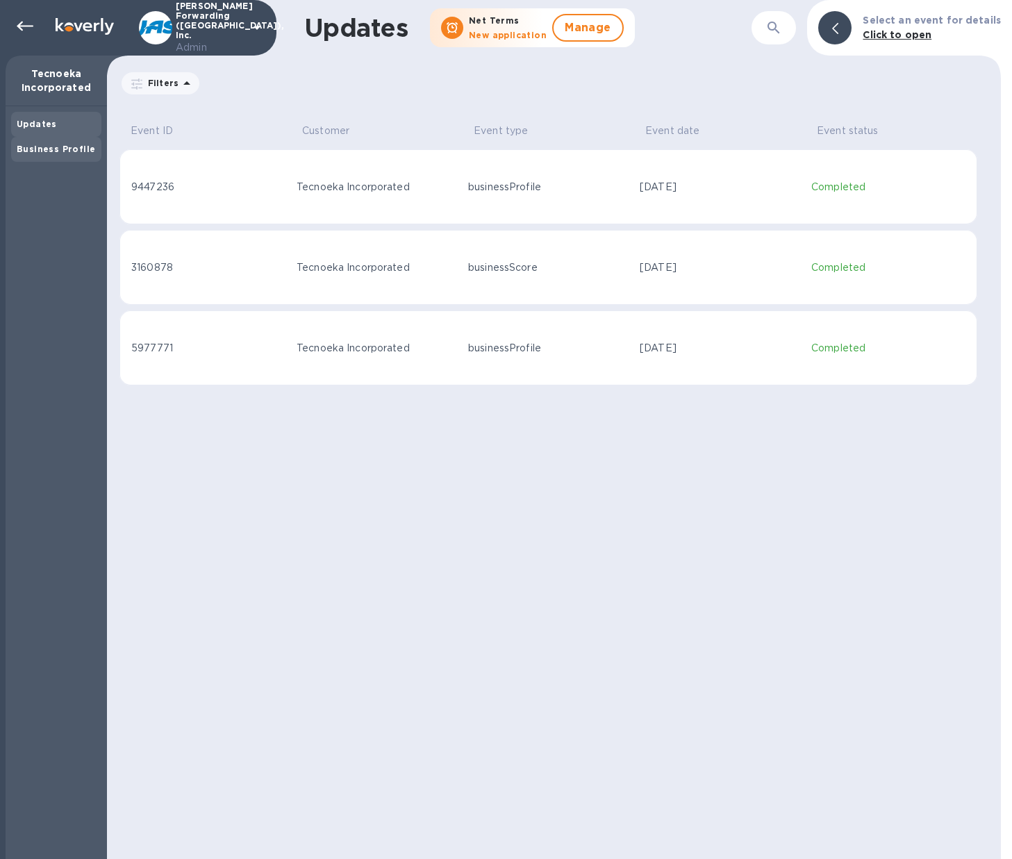
click at [60, 147] on b "Business Profile" at bounding box center [56, 149] width 78 height 10
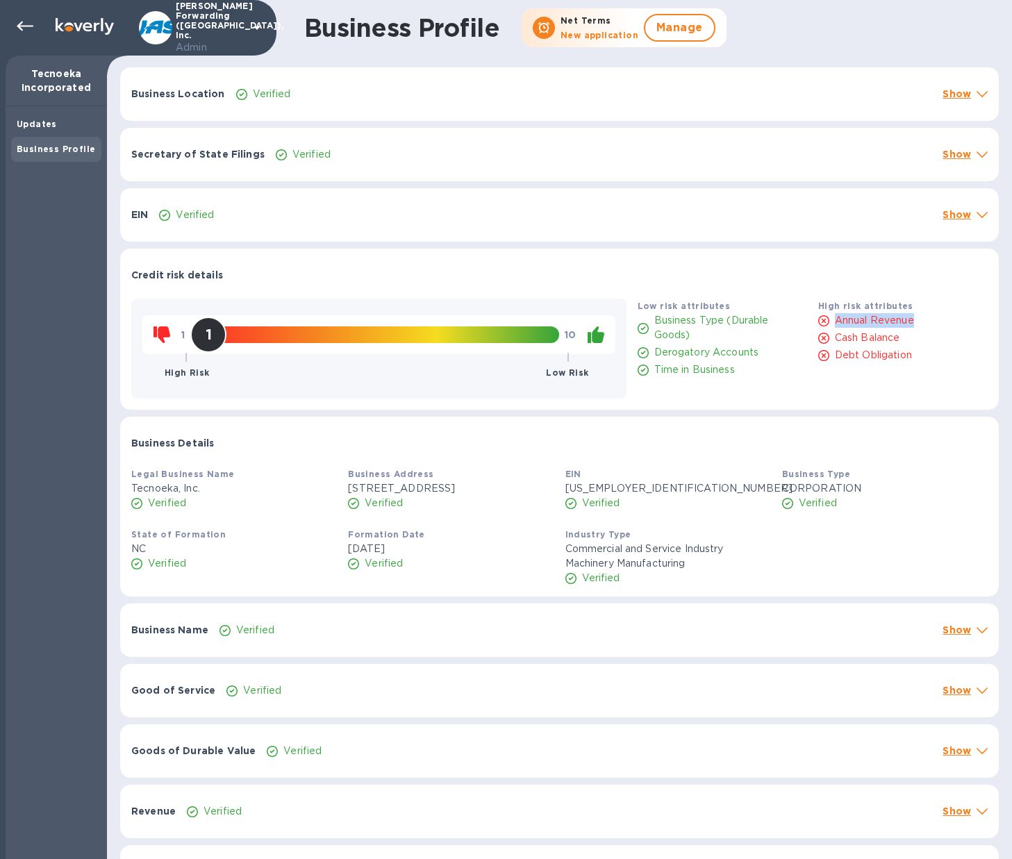
drag, startPoint x: 831, startPoint y: 320, endPoint x: 916, endPoint y: 324, distance: 84.8
click at [916, 324] on div "Annual Revenue" at bounding box center [902, 321] width 175 height 20
click at [684, 24] on span "Manage" at bounding box center [679, 27] width 47 height 17
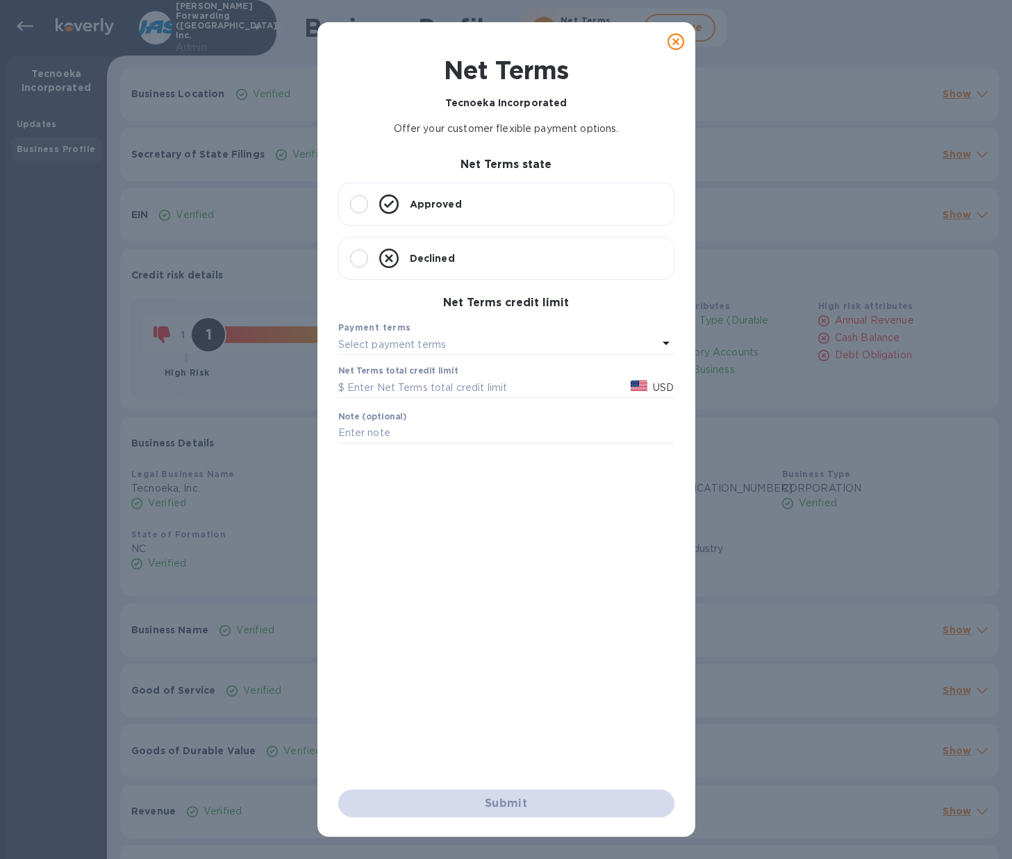
click at [677, 42] on icon at bounding box center [676, 41] width 17 height 17
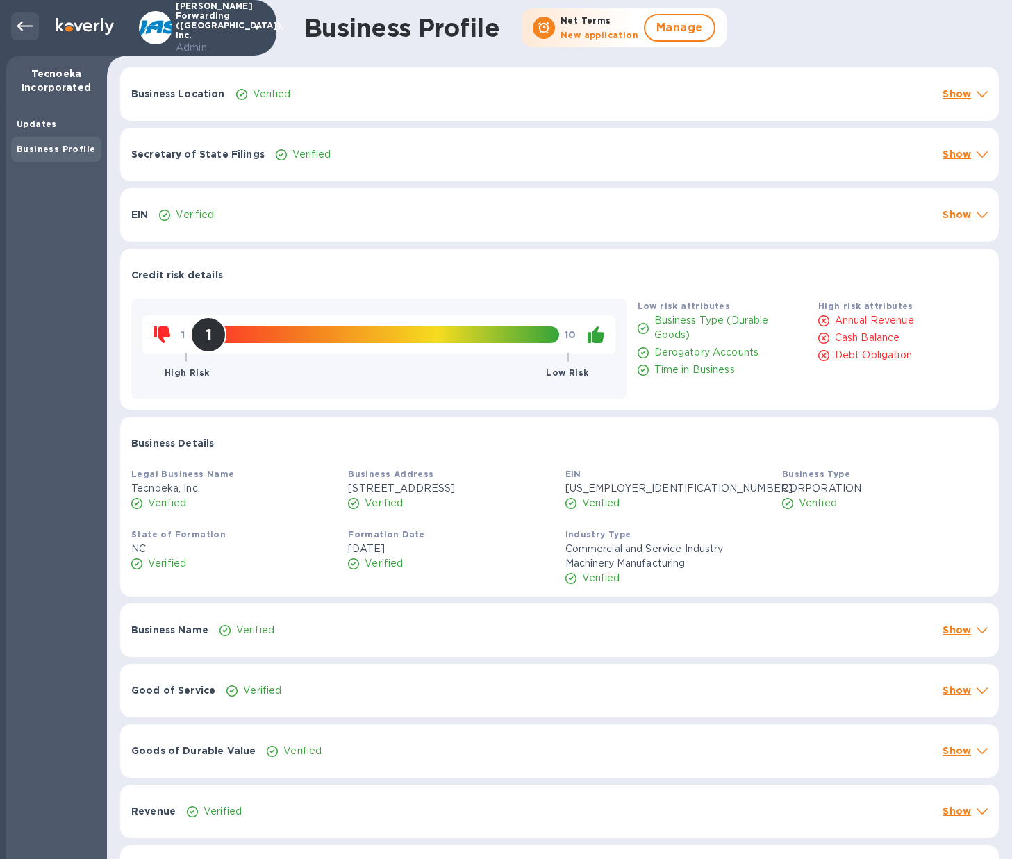
click at [17, 23] on icon at bounding box center [25, 26] width 17 height 17
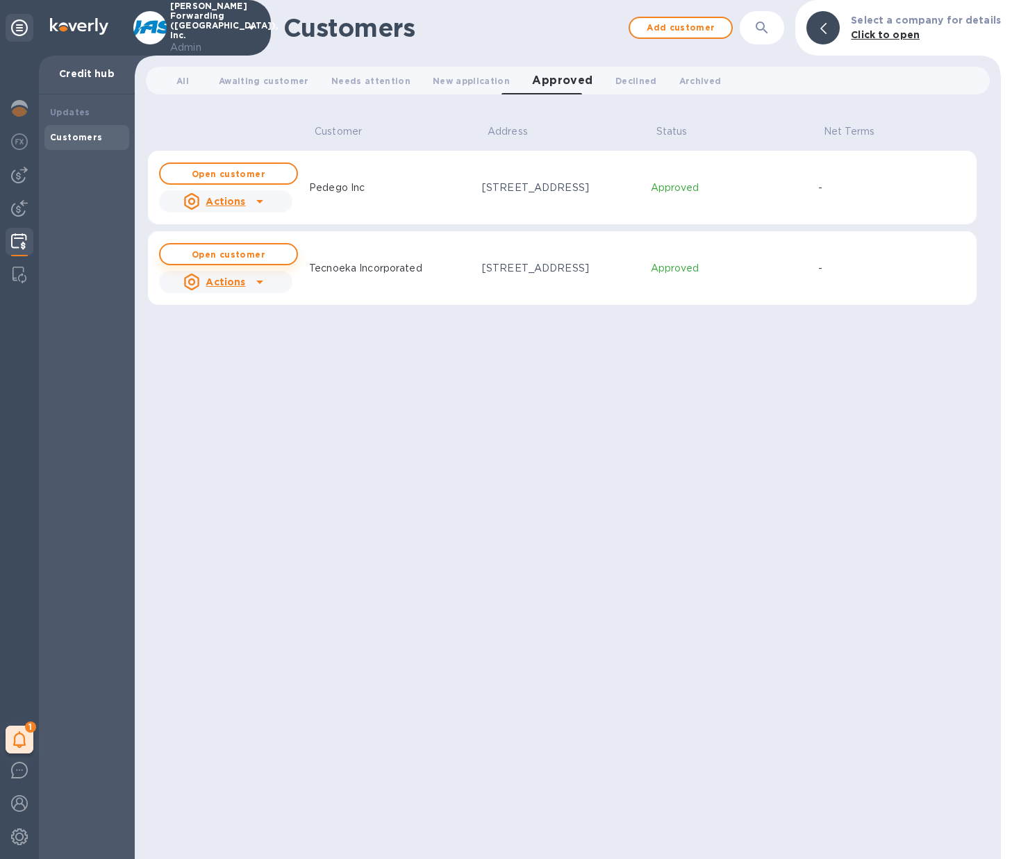
click at [232, 249] on b "Open customer" at bounding box center [229, 254] width 74 height 10
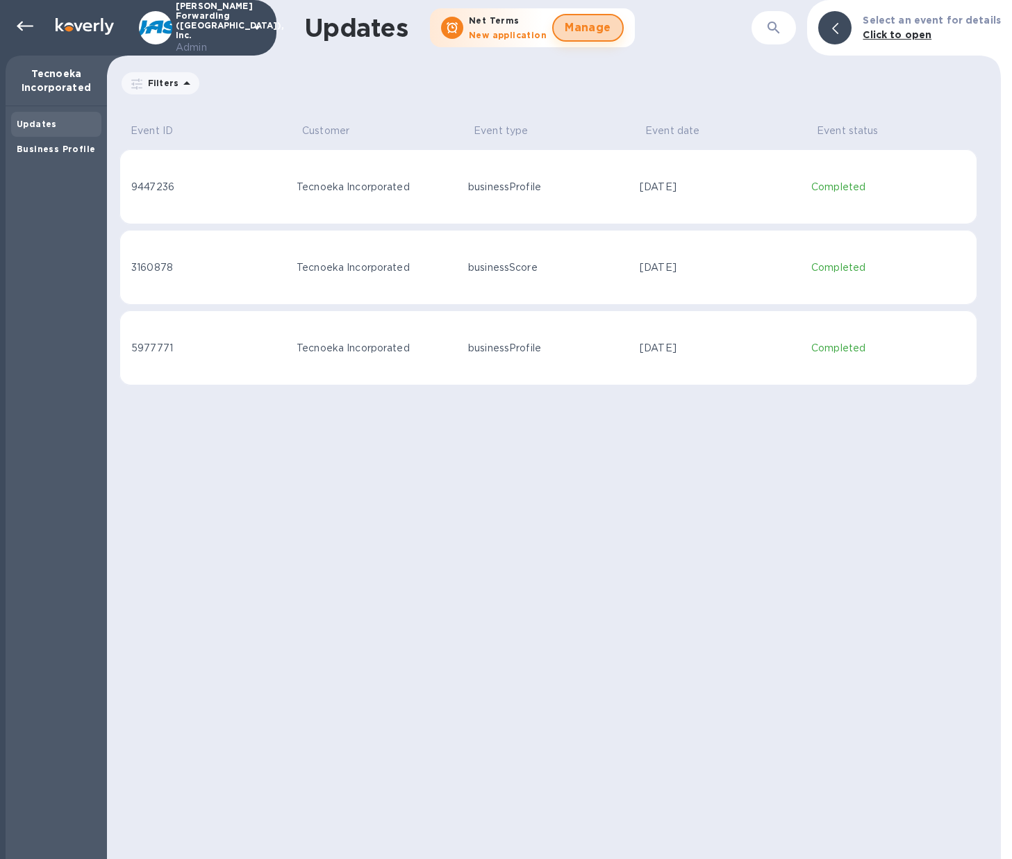
click at [588, 28] on span "Manage" at bounding box center [588, 27] width 47 height 17
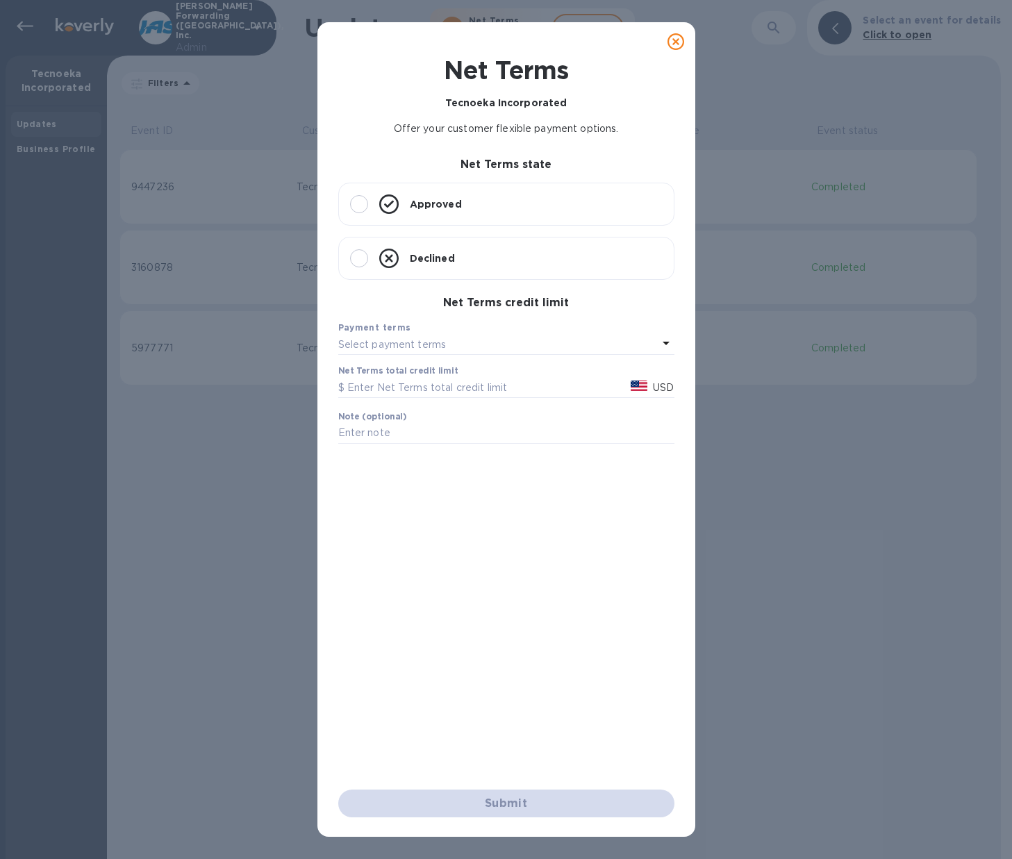
click at [674, 42] on icon at bounding box center [676, 41] width 17 height 17
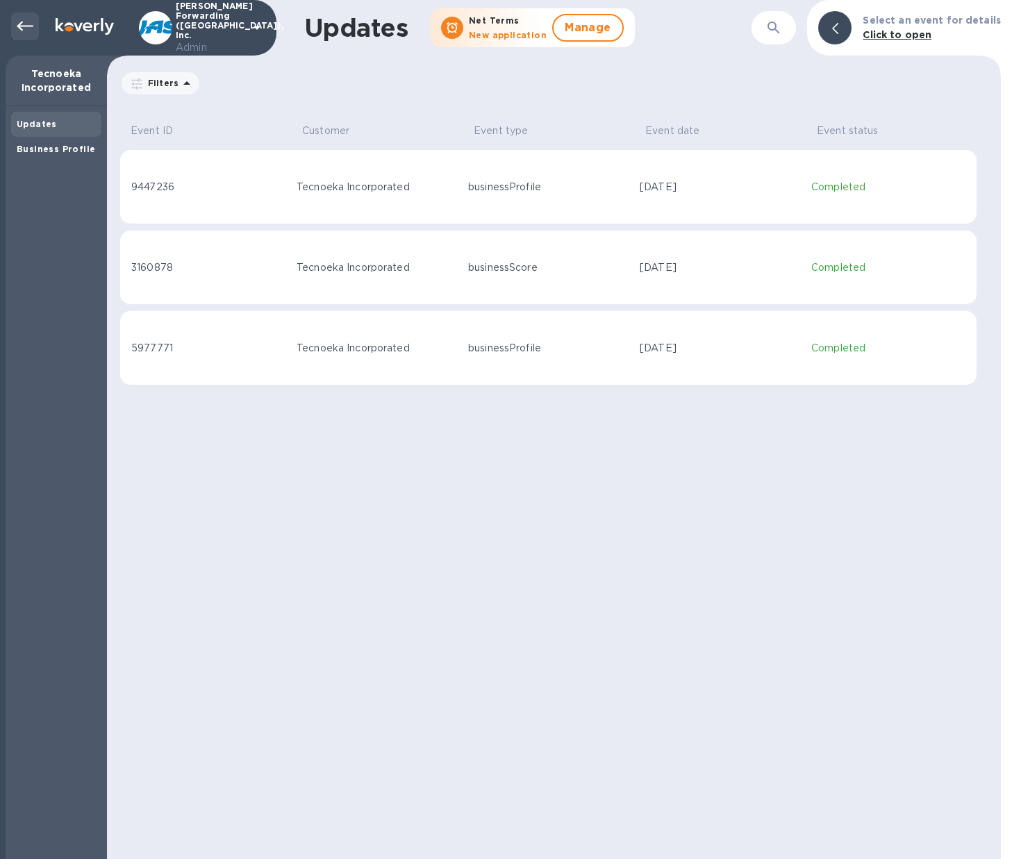
click at [26, 33] on icon at bounding box center [25, 26] width 17 height 17
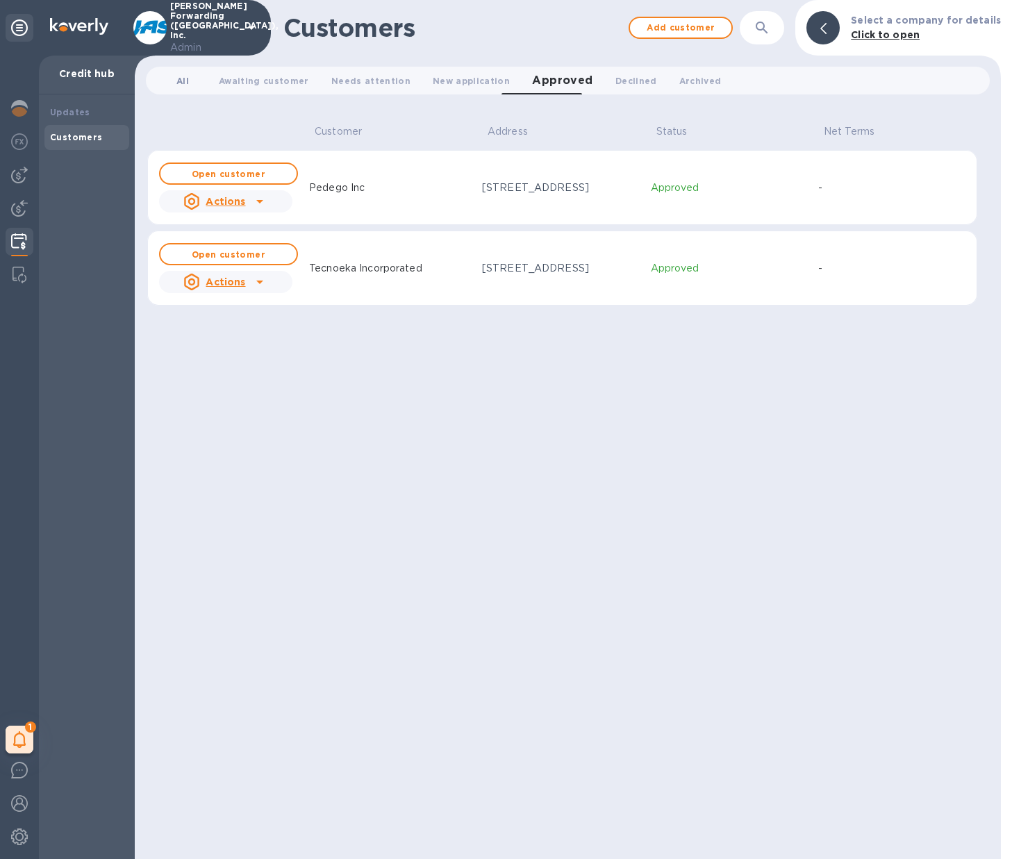
click at [188, 74] on span "All 0" at bounding box center [182, 81] width 13 height 15
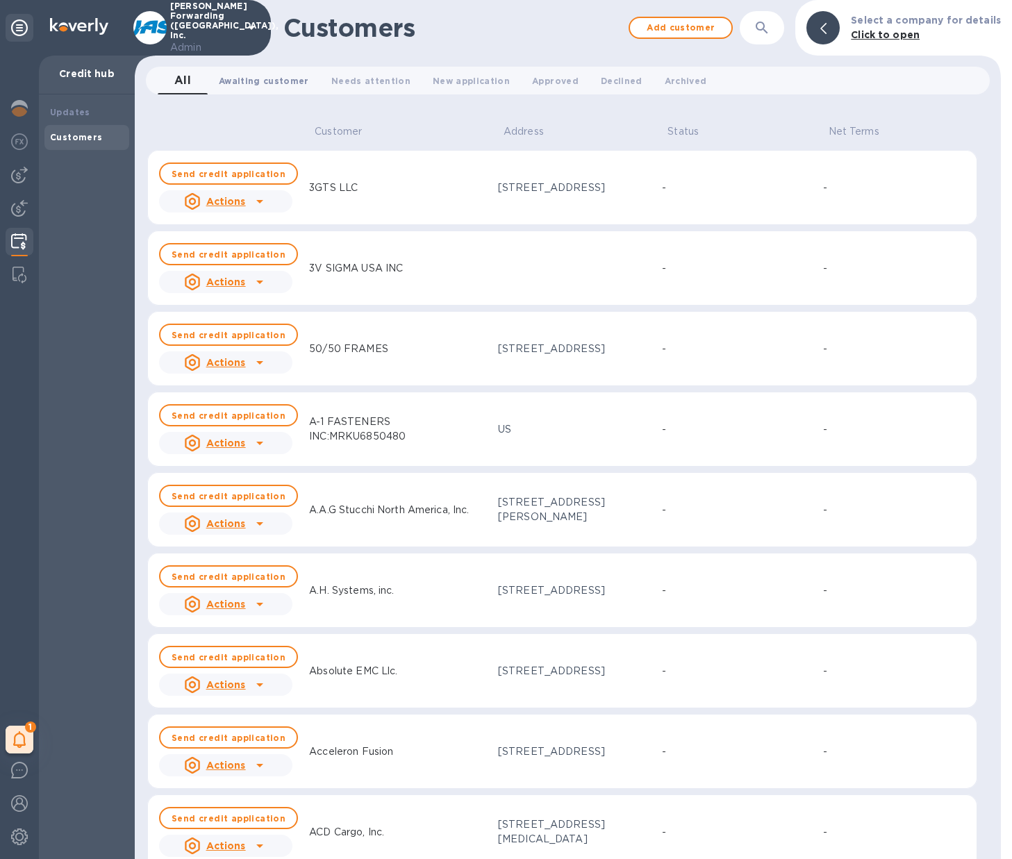
click at [254, 79] on span "Awaiting customer 0" at bounding box center [264, 81] width 90 height 15
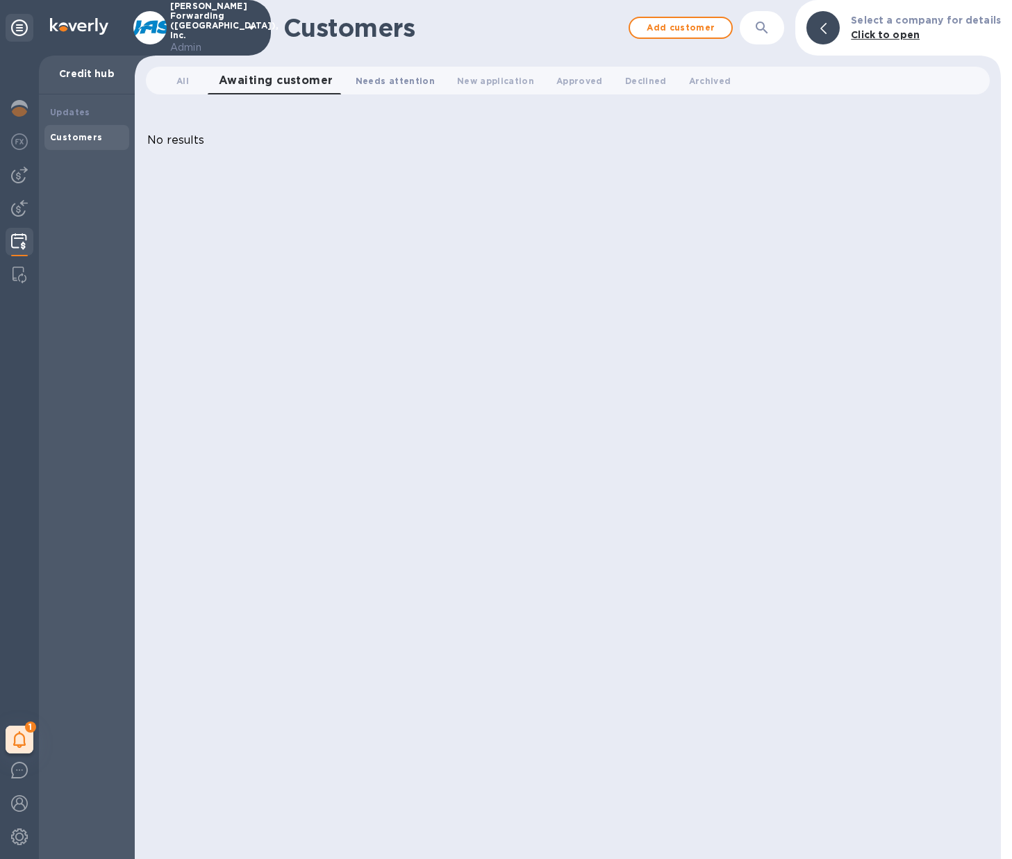
click at [392, 81] on span "Needs attention 0" at bounding box center [395, 81] width 79 height 15
click at [465, 85] on span "New application 0" at bounding box center [489, 81] width 77 height 15
click at [576, 82] on span "Approved 0" at bounding box center [577, 81] width 47 height 15
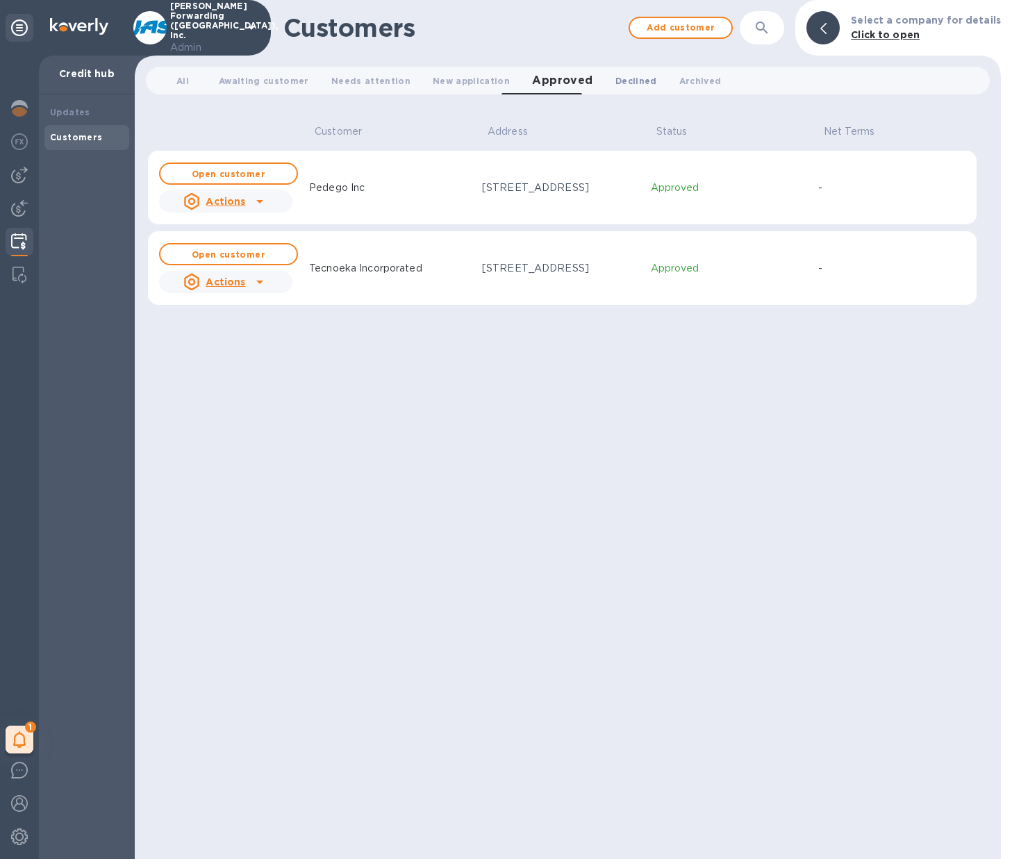
click at [626, 80] on span "Declined 0" at bounding box center [636, 81] width 42 height 15
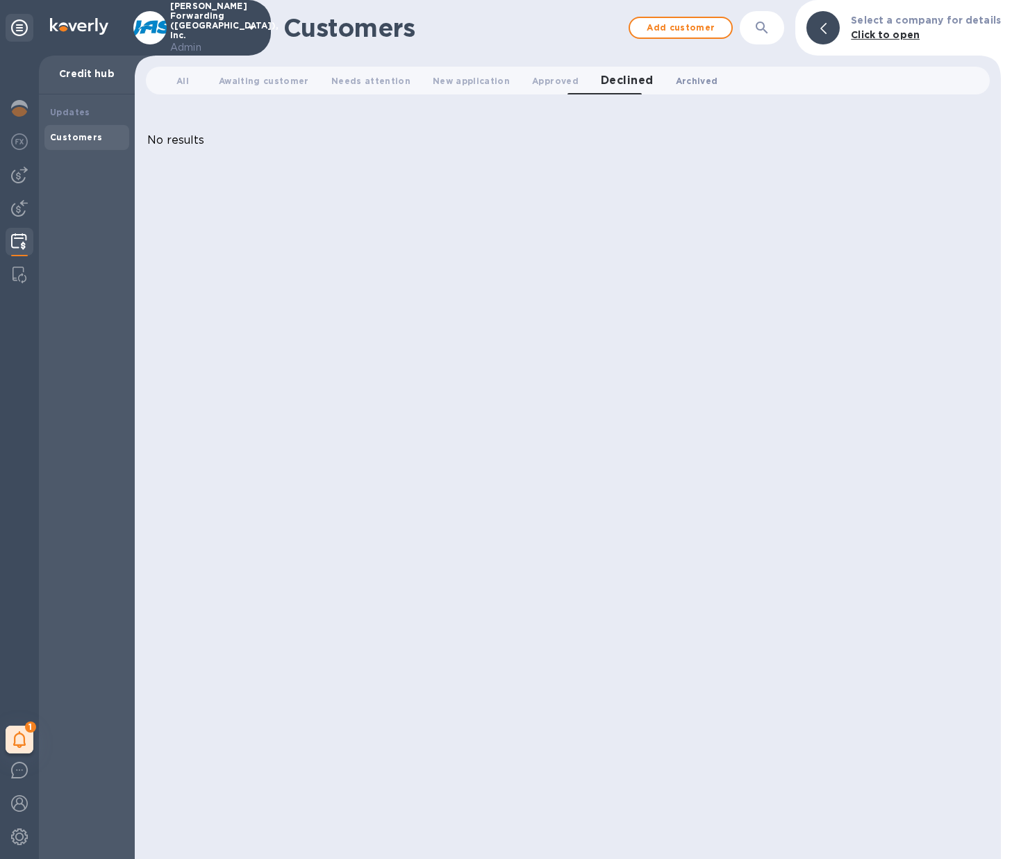
click at [676, 76] on span "Archived 0" at bounding box center [697, 81] width 42 height 15
click at [22, 738] on icon at bounding box center [19, 739] width 13 height 17
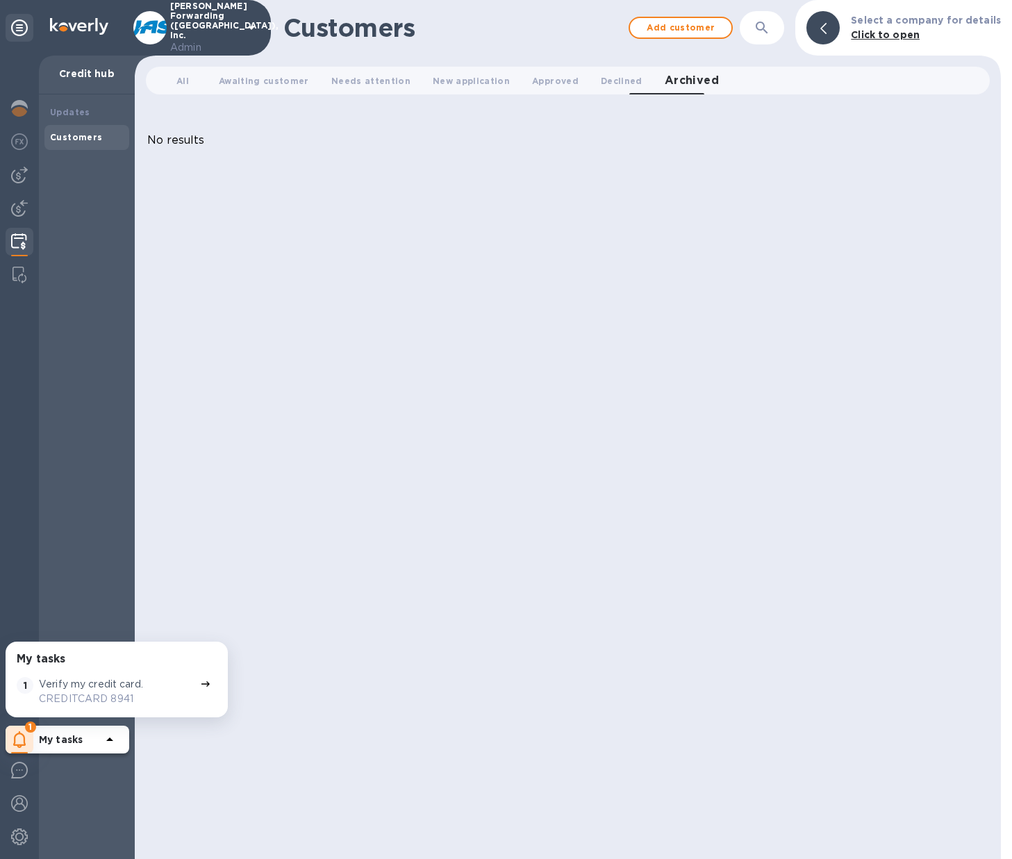
click at [77, 548] on div "Updates Customers" at bounding box center [87, 476] width 96 height 765
click at [104, 739] on icon at bounding box center [109, 739] width 17 height 17
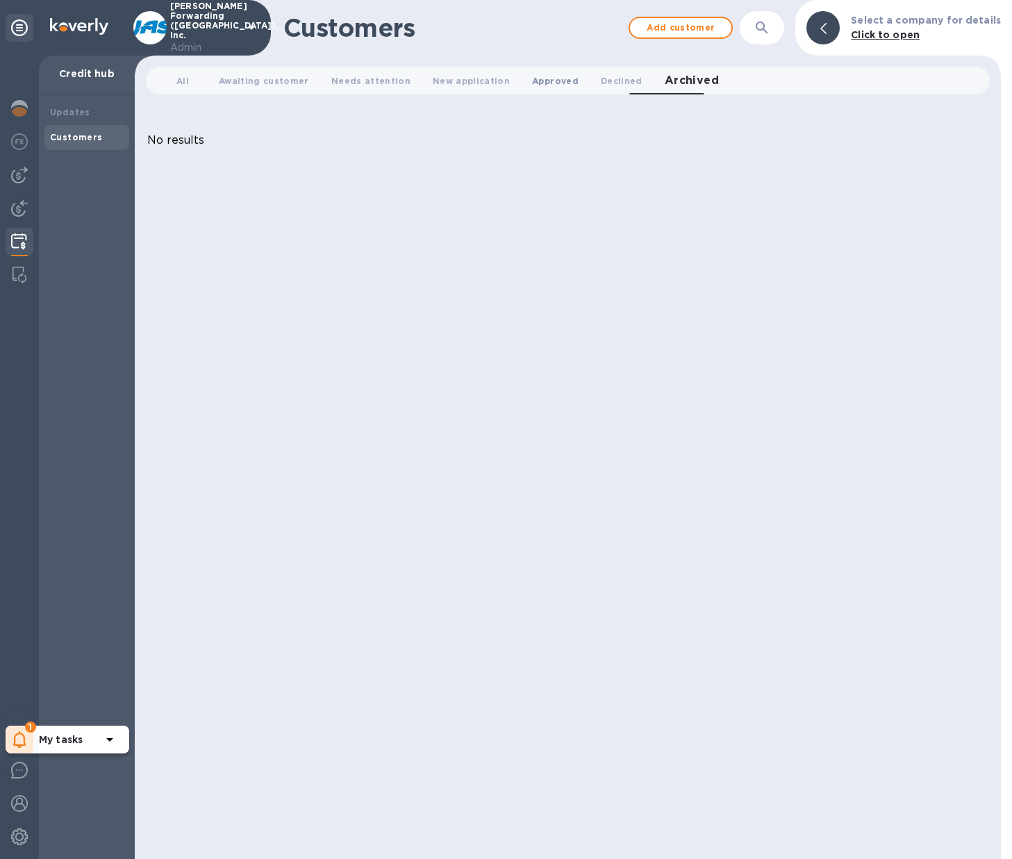
click at [532, 84] on span "Approved 0" at bounding box center [555, 81] width 47 height 15
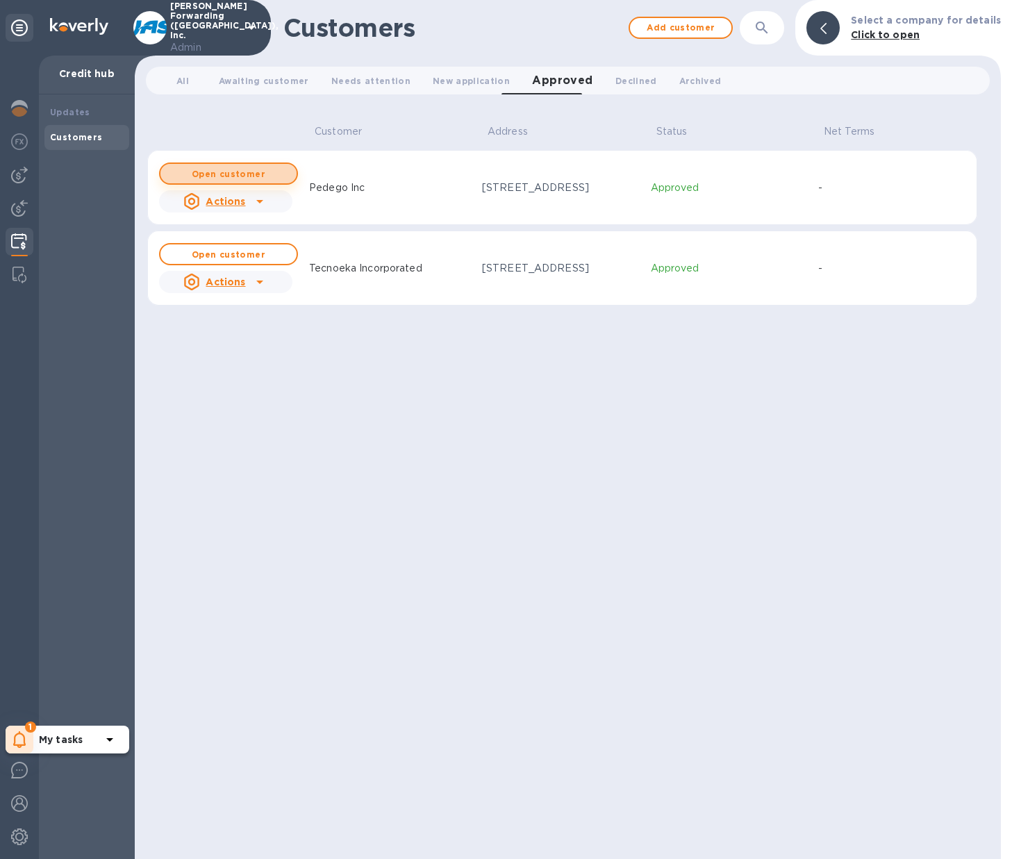
click at [245, 176] on b "Open customer" at bounding box center [229, 174] width 74 height 10
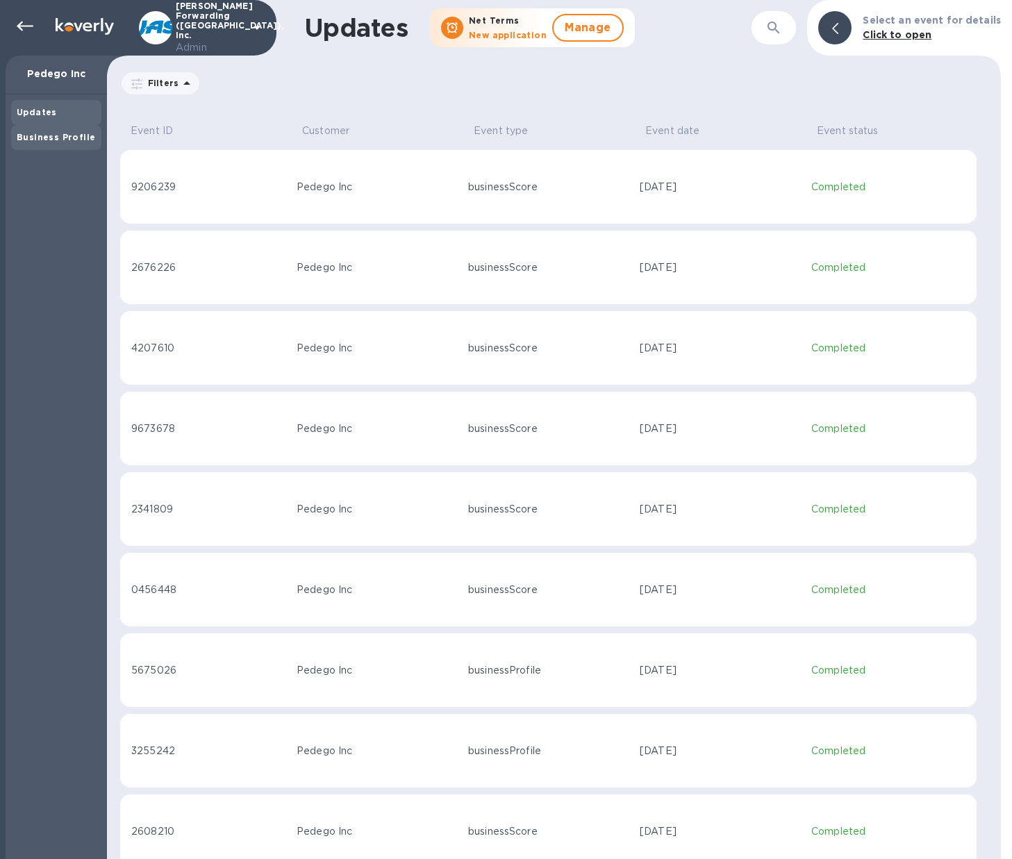
click at [80, 137] on b "Business Profile" at bounding box center [56, 137] width 78 height 10
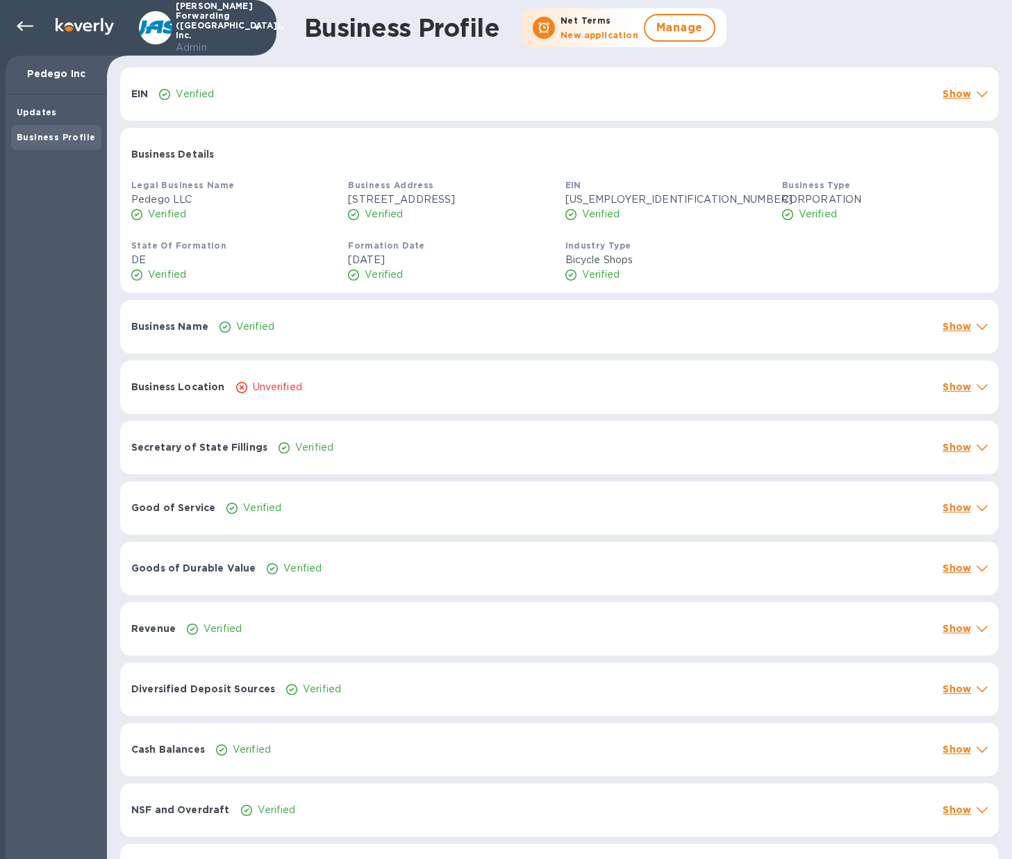
scroll to position [345, 0]
